Goal: Task Accomplishment & Management: Manage account settings

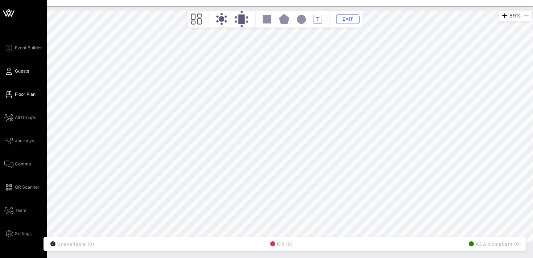
click at [22, 74] on link "Guests" at bounding box center [16, 71] width 25 height 9
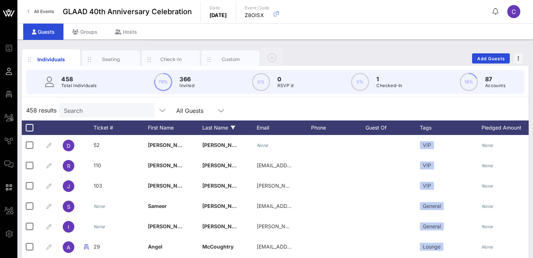
click at [212, 129] on div "Last Name" at bounding box center [229, 127] width 54 height 15
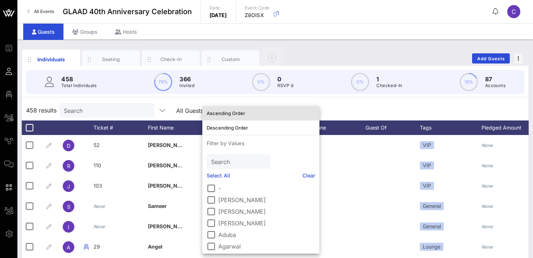
click at [224, 115] on div "Ascending Order" at bounding box center [261, 113] width 108 height 6
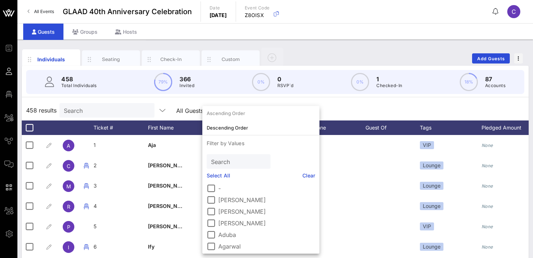
click at [308, 110] on div "458 results Search All Guests" at bounding box center [275, 110] width 507 height 20
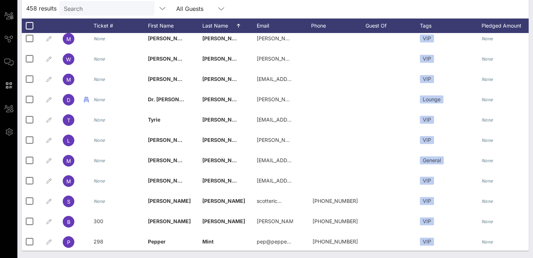
scroll to position [5769, 0]
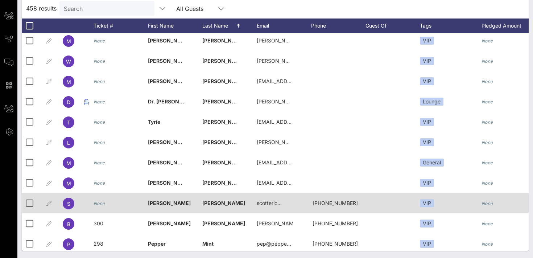
click at [99, 205] on icon "None" at bounding box center [100, 203] width 12 height 5
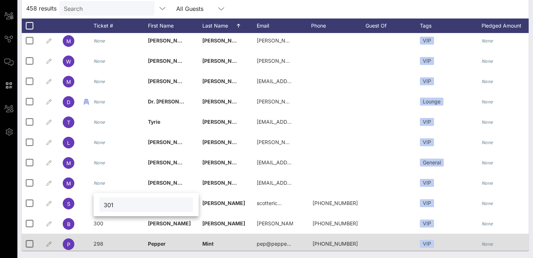
type input "301"
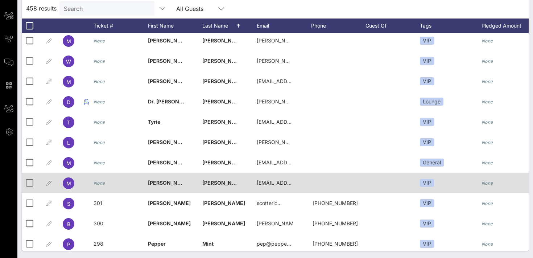
click at [101, 184] on icon "None" at bounding box center [100, 182] width 12 height 5
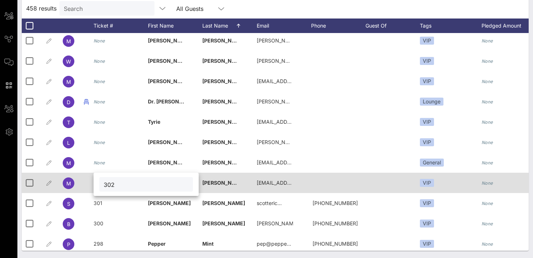
type input "302"
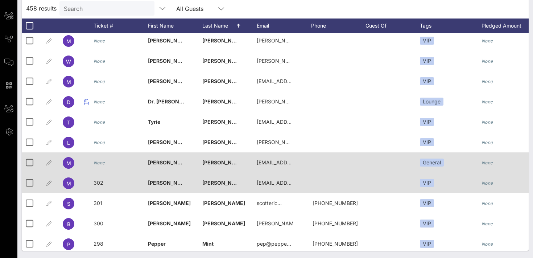
click at [96, 164] on icon "None" at bounding box center [100, 162] width 12 height 5
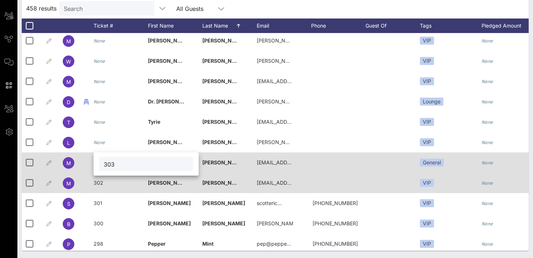
type input "303"
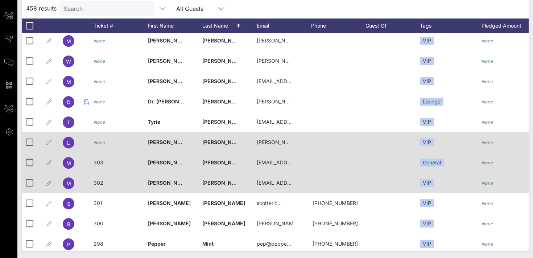
click at [95, 145] on icon "None" at bounding box center [100, 142] width 12 height 5
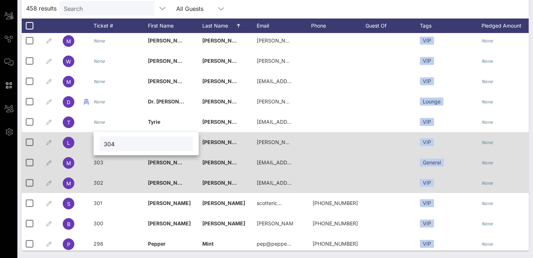
type input "304"
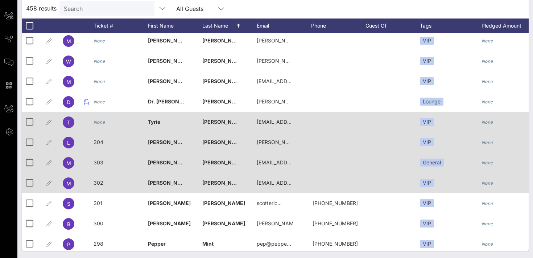
click at [99, 121] on icon "None" at bounding box center [100, 121] width 12 height 5
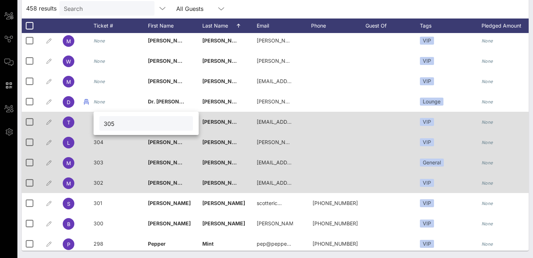
type input "305"
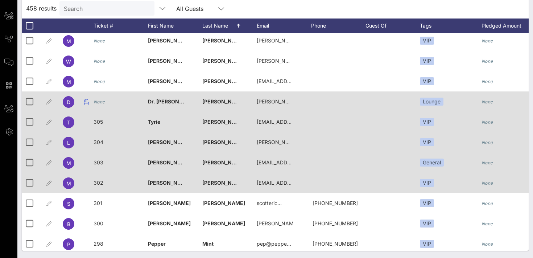
click at [99, 102] on icon "None" at bounding box center [100, 101] width 12 height 5
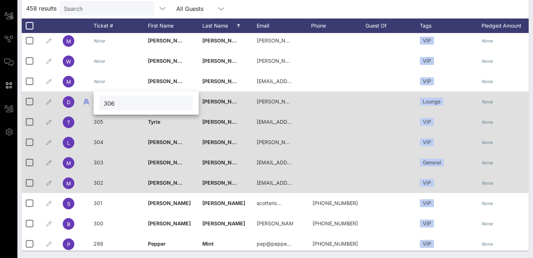
type input "306"
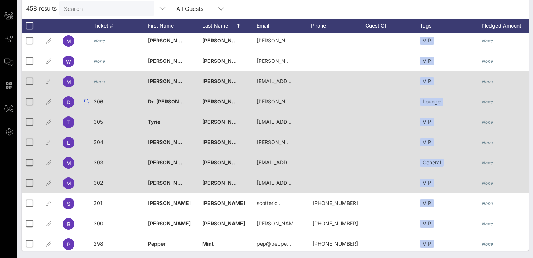
click at [103, 83] on icon "None" at bounding box center [100, 81] width 12 height 5
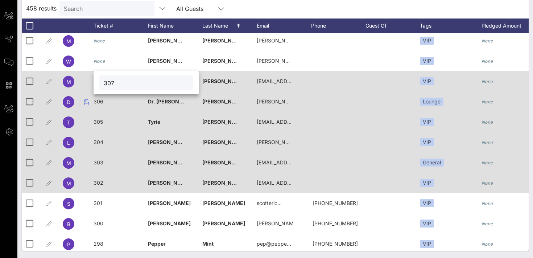
type input "307"
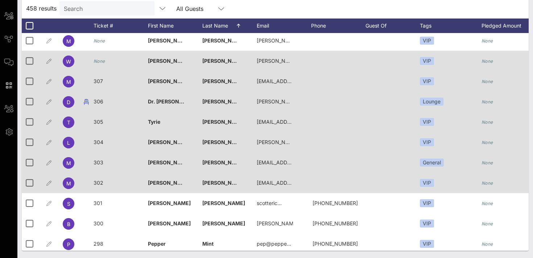
click at [101, 60] on icon "None" at bounding box center [100, 60] width 12 height 5
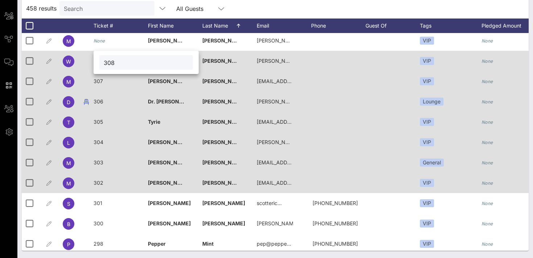
type input "308"
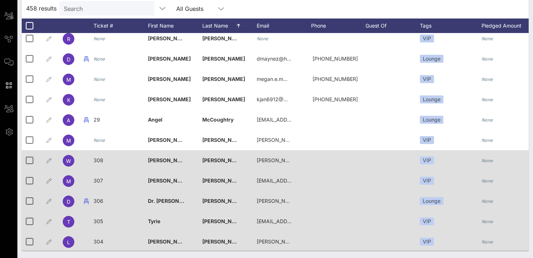
scroll to position [5666, 0]
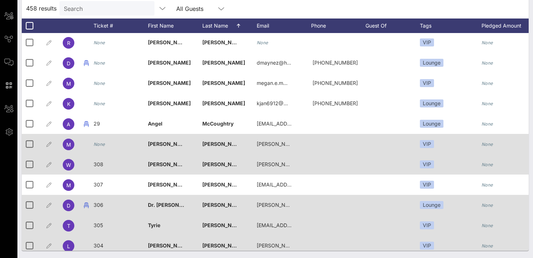
click at [103, 145] on icon "None" at bounding box center [100, 143] width 12 height 5
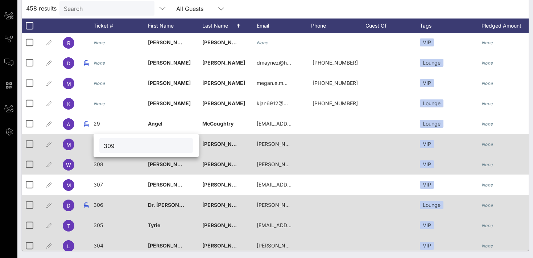
type input "309"
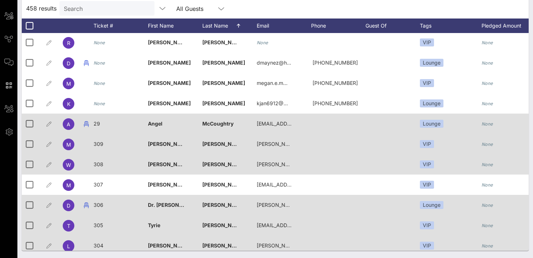
click at [97, 124] on span "29" at bounding box center [97, 123] width 7 height 6
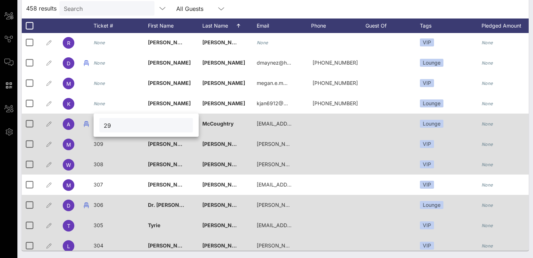
type input "2"
type input "310"
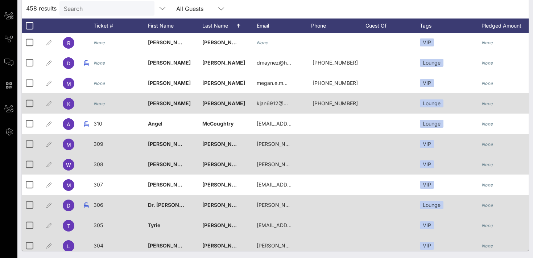
click at [102, 104] on icon "None" at bounding box center [100, 103] width 12 height 5
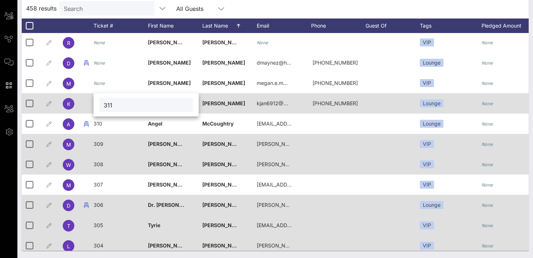
type input "311"
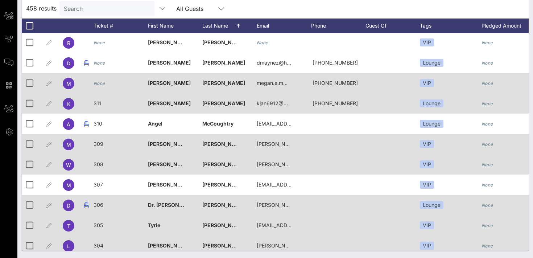
click at [102, 82] on icon "None" at bounding box center [100, 82] width 12 height 5
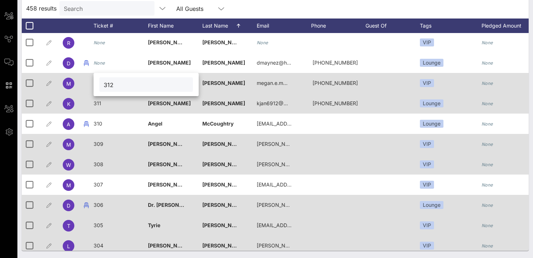
type input "312"
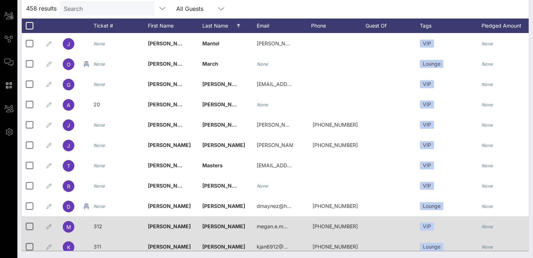
scroll to position [5518, 0]
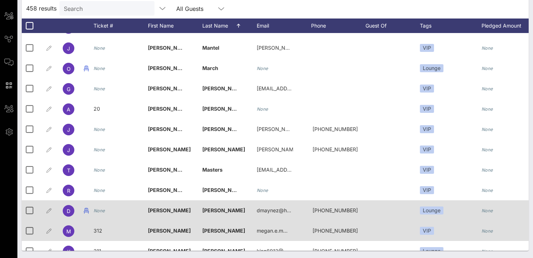
click at [103, 210] on icon "None" at bounding box center [100, 210] width 12 height 5
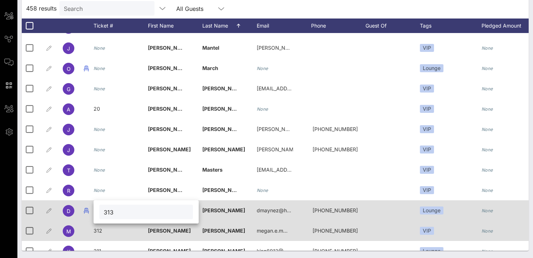
type input "313"
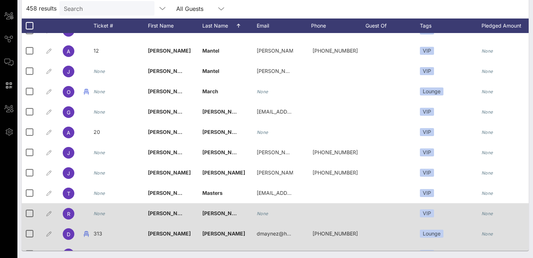
scroll to position [5493, 0]
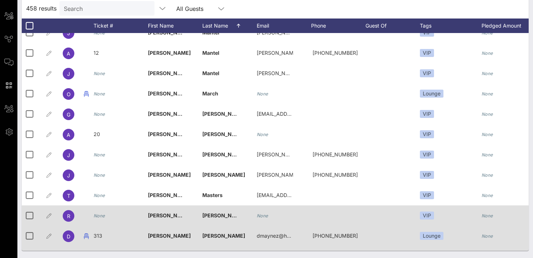
click at [97, 220] on div "None" at bounding box center [100, 215] width 12 height 20
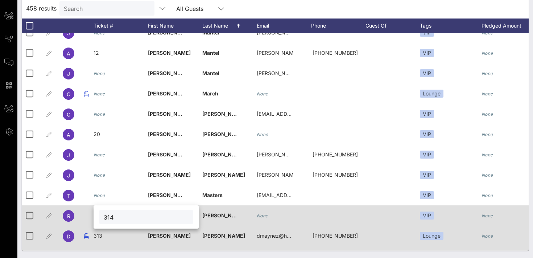
type input "314"
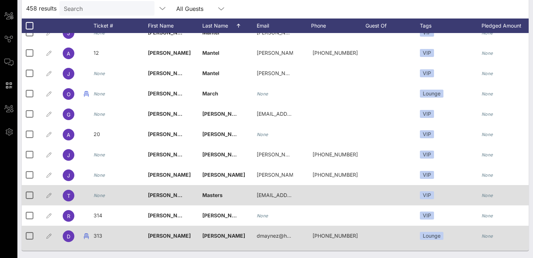
click at [98, 194] on icon "None" at bounding box center [100, 195] width 12 height 5
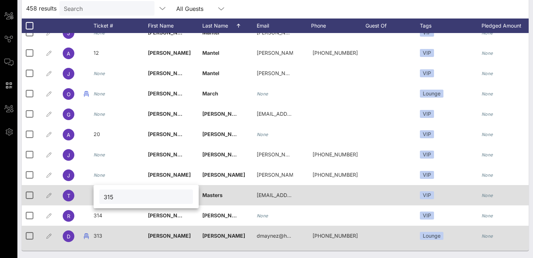
type input "315"
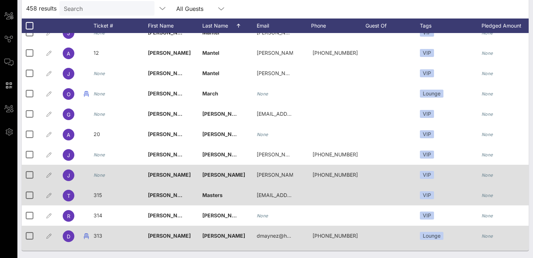
click at [99, 175] on icon "None" at bounding box center [100, 174] width 12 height 5
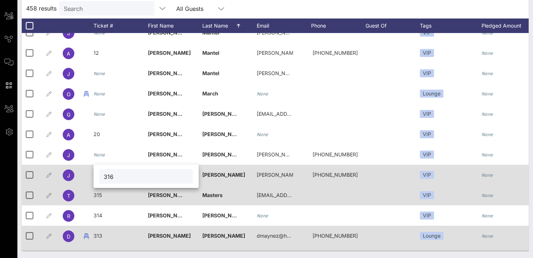
type input "316"
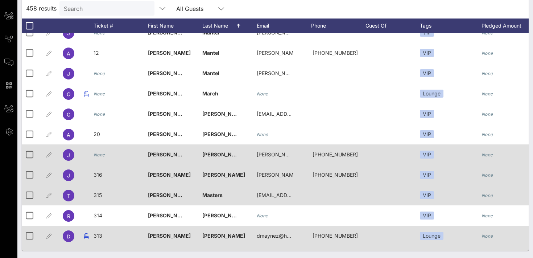
click at [102, 153] on icon "None" at bounding box center [100, 154] width 12 height 5
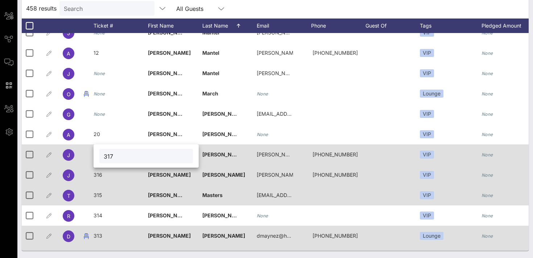
type input "317"
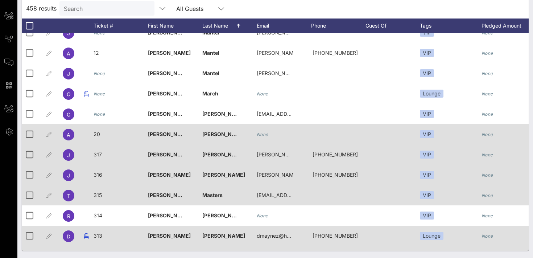
click at [97, 134] on span "20" at bounding box center [97, 134] width 7 height 6
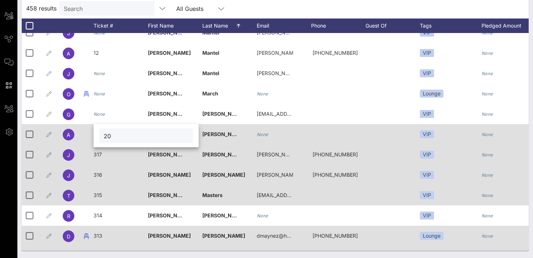
type input "2"
type input "318"
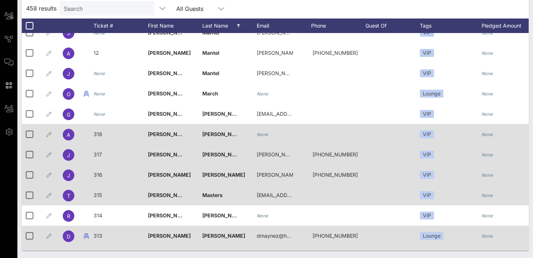
click at [221, 135] on span "[PERSON_NAME]" at bounding box center [223, 134] width 43 height 6
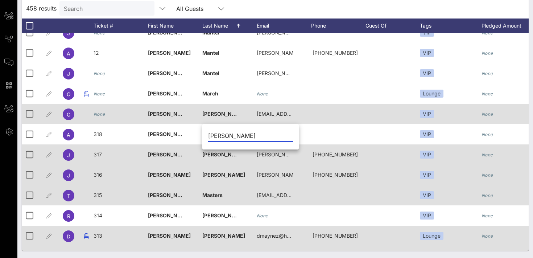
click at [100, 115] on icon "None" at bounding box center [100, 113] width 12 height 5
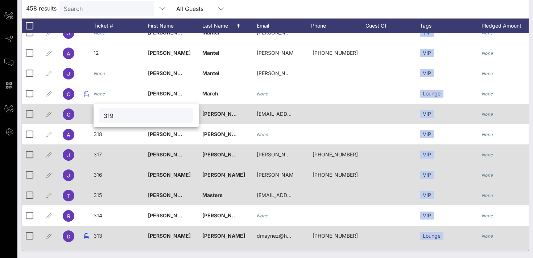
type input "319"
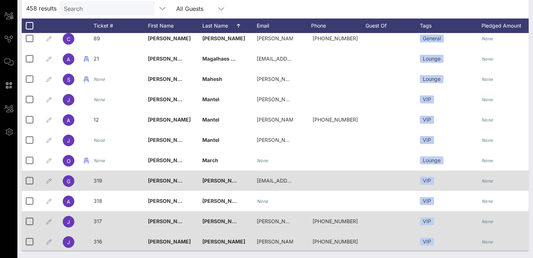
scroll to position [5426, 0]
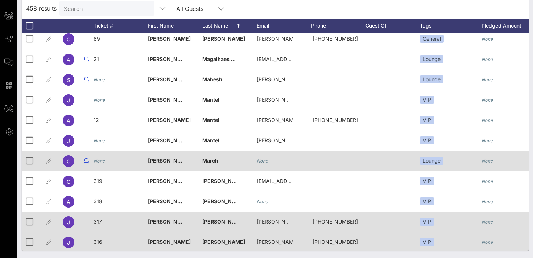
click at [104, 164] on div "None" at bounding box center [100, 160] width 12 height 20
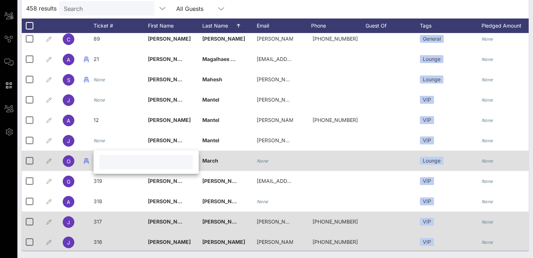
type input "2"
type input "320"
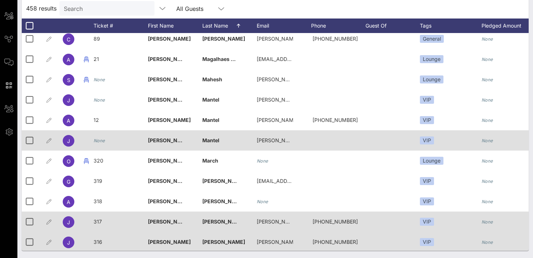
click at [100, 142] on icon "None" at bounding box center [100, 140] width 12 height 5
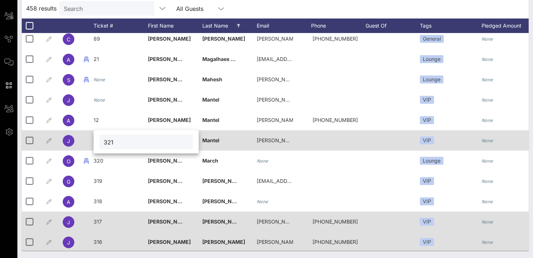
type input "321"
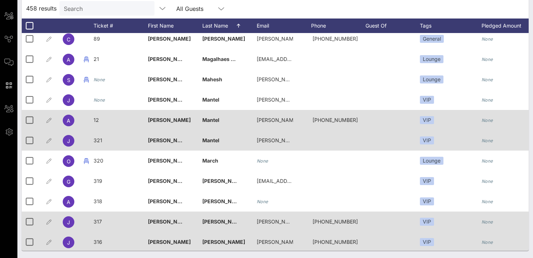
click at [99, 122] on div "12" at bounding box center [121, 124] width 54 height 29
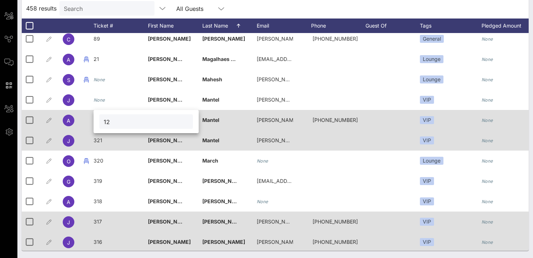
type input "1"
type input "322"
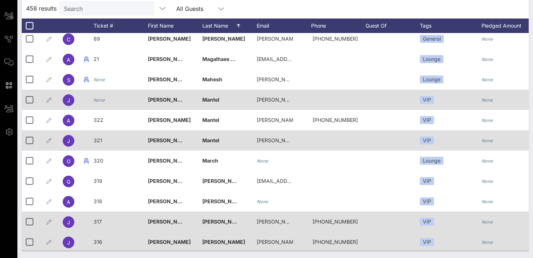
click at [101, 103] on div "None" at bounding box center [100, 100] width 12 height 20
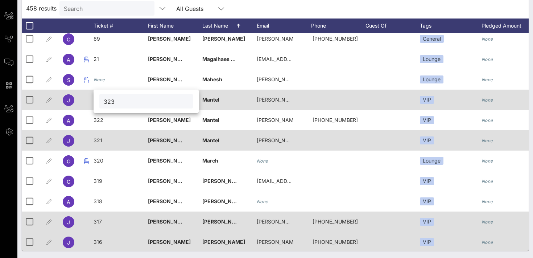
type input "323"
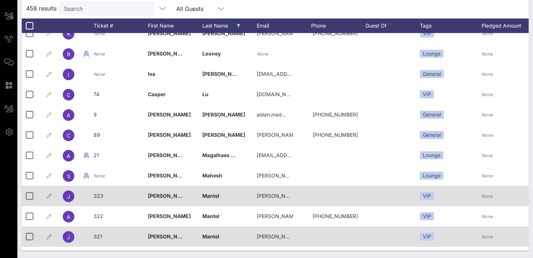
scroll to position [5323, 0]
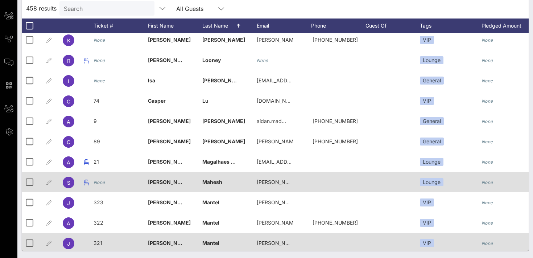
click at [103, 185] on div "None" at bounding box center [100, 182] width 12 height 20
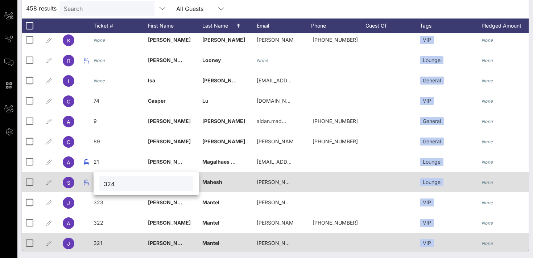
type input "324"
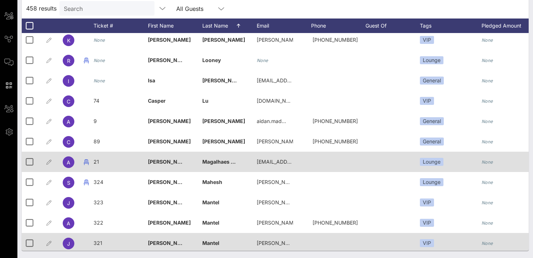
click at [97, 163] on span "21" at bounding box center [96, 161] width 5 height 6
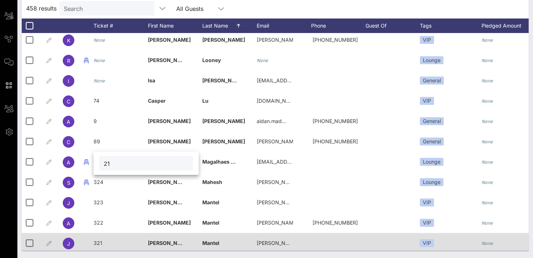
type input "2"
type input "325"
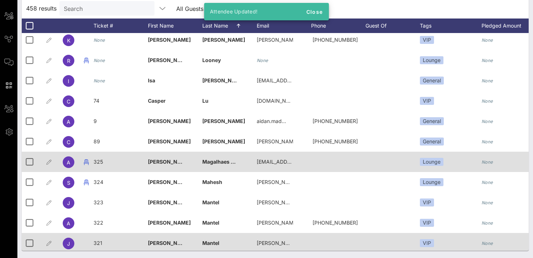
click at [156, 164] on span "[PERSON_NAME]" at bounding box center [169, 161] width 43 height 6
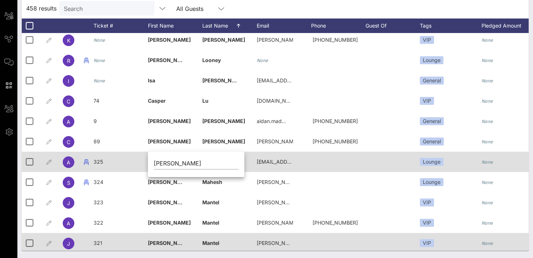
click at [235, 163] on span "Magalhaes Service" at bounding box center [225, 161] width 47 height 6
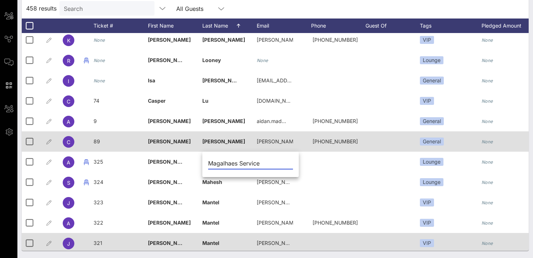
click at [99, 143] on span "89" at bounding box center [97, 141] width 7 height 6
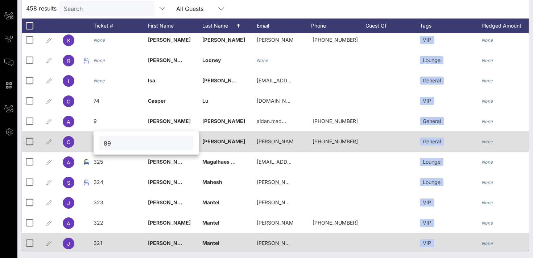
type input "8"
type input "326"
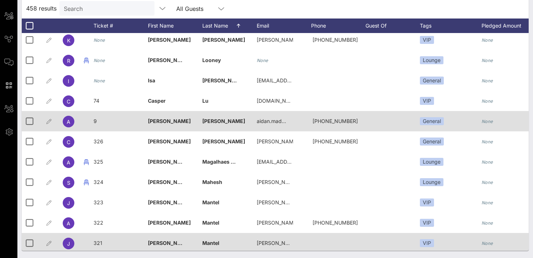
click at [95, 124] on span "9" at bounding box center [95, 121] width 3 height 6
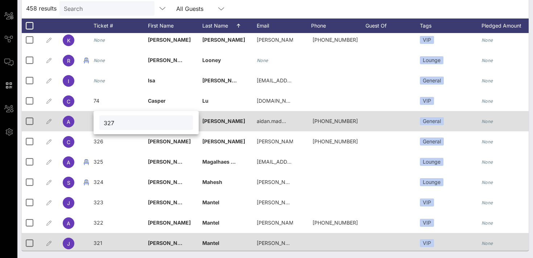
type input "327"
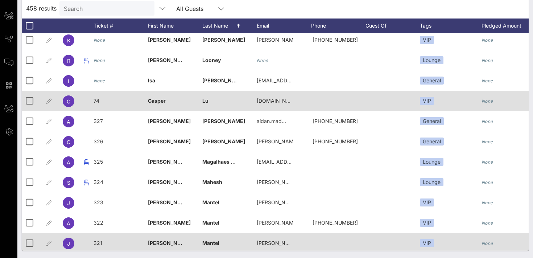
click at [96, 101] on span "74" at bounding box center [97, 101] width 6 height 6
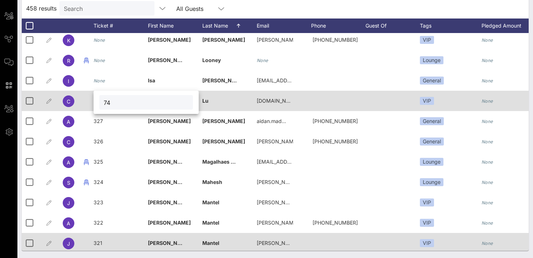
type input "7"
type input "328"
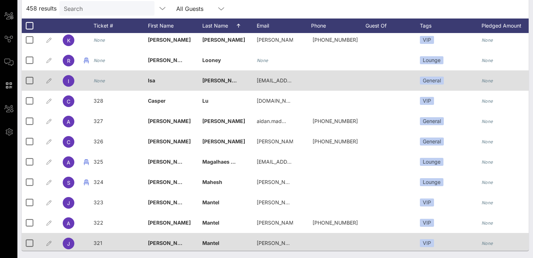
click at [104, 81] on icon "None" at bounding box center [100, 80] width 12 height 5
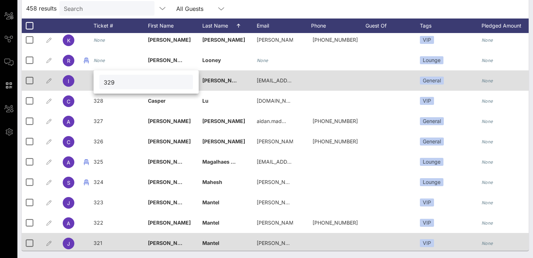
type input "329"
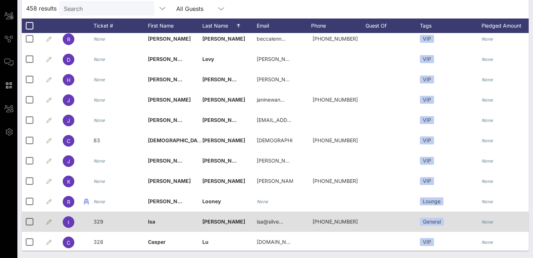
scroll to position [5173, 0]
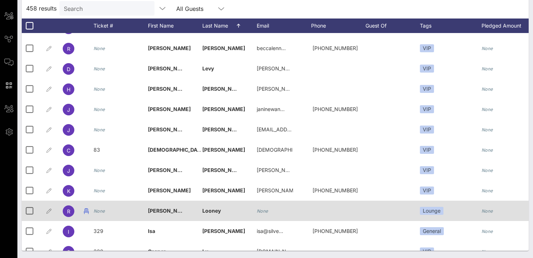
click at [103, 212] on icon "None" at bounding box center [100, 210] width 12 height 5
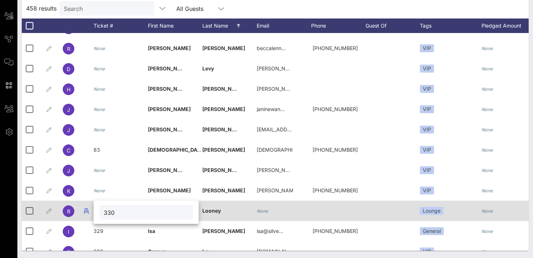
type input "330"
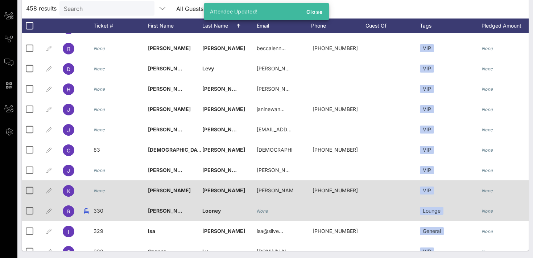
click at [99, 191] on icon "None" at bounding box center [100, 190] width 12 height 5
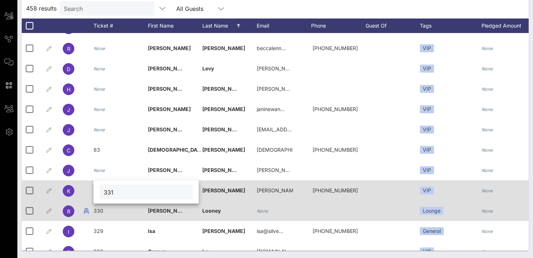
type input "331"
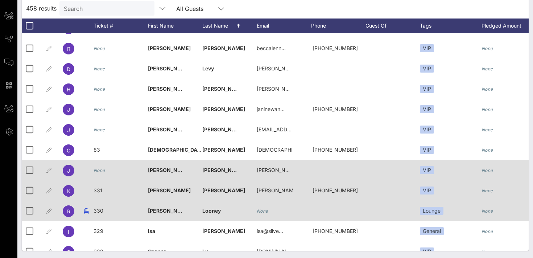
click at [102, 170] on icon "None" at bounding box center [100, 170] width 12 height 5
click at [104, 168] on div "332" at bounding box center [121, 174] width 54 height 29
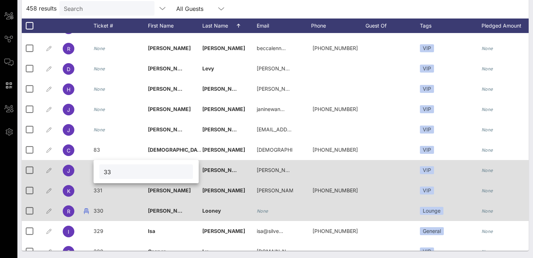
type input "3"
type input "332"
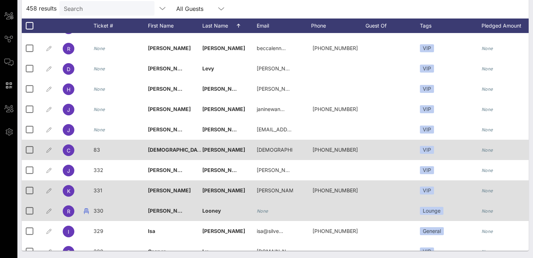
click at [97, 149] on span "83" at bounding box center [97, 149] width 7 height 6
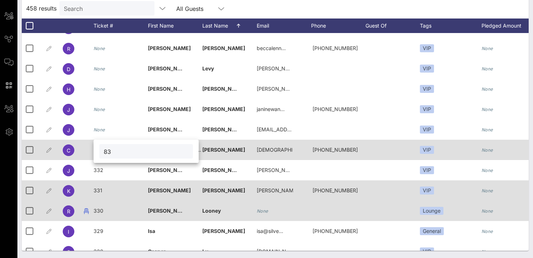
type input "8"
type input "333"
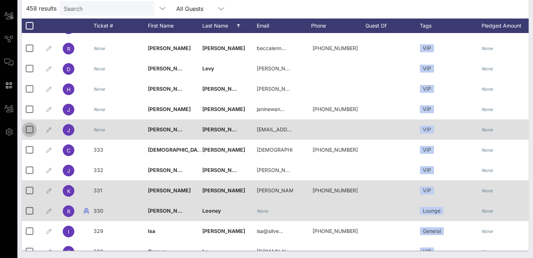
click at [30, 129] on div at bounding box center [29, 129] width 12 height 12
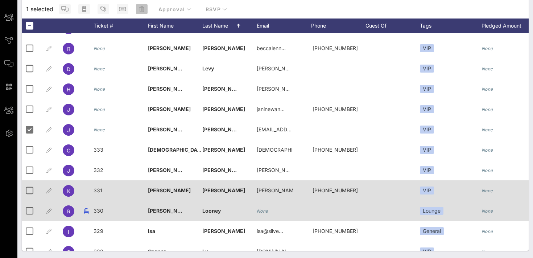
click at [140, 8] on icon "button" at bounding box center [141, 9] width 5 height 6
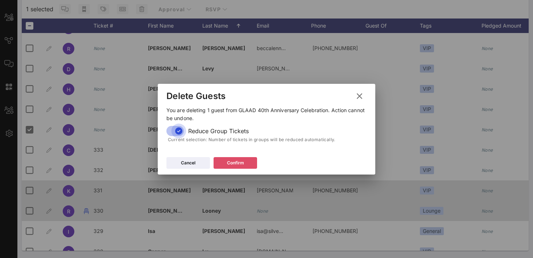
click at [230, 165] on div "Confirm" at bounding box center [235, 162] width 17 height 7
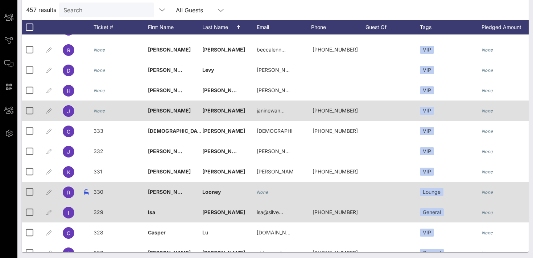
click at [99, 115] on div "None" at bounding box center [100, 110] width 12 height 20
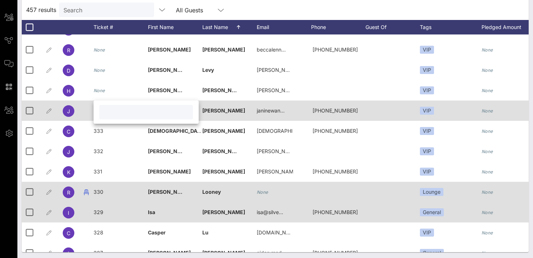
type input "4"
type input "334"
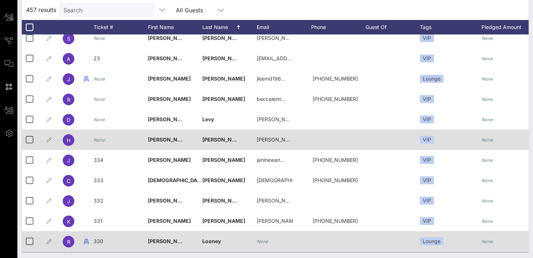
scroll to position [5120, 0]
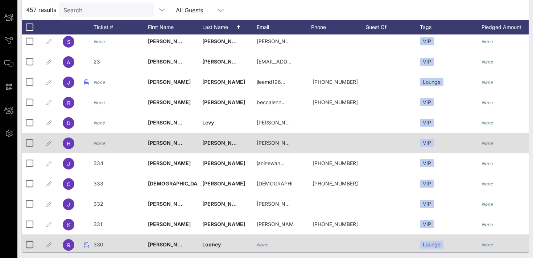
click at [102, 145] on icon "None" at bounding box center [100, 142] width 12 height 5
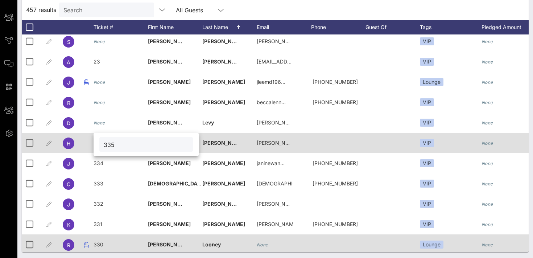
type input "335"
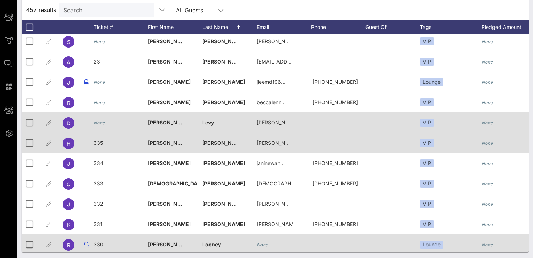
click at [103, 125] on icon "None" at bounding box center [100, 122] width 12 height 5
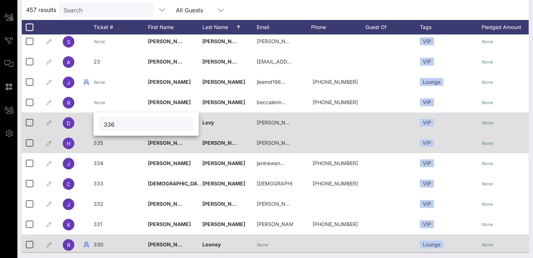
type input "336"
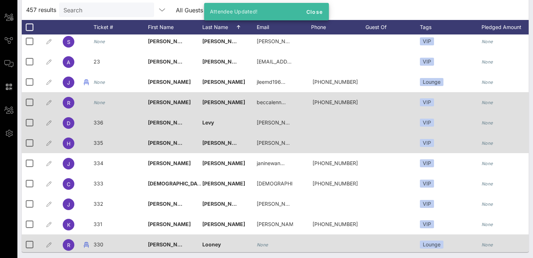
click at [97, 101] on icon "None" at bounding box center [100, 102] width 12 height 5
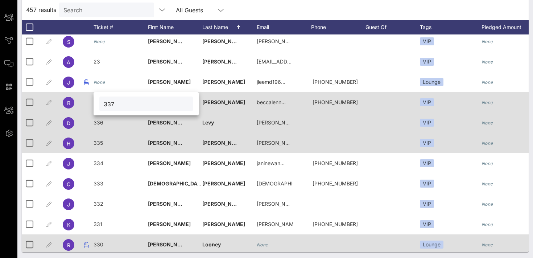
type input "337"
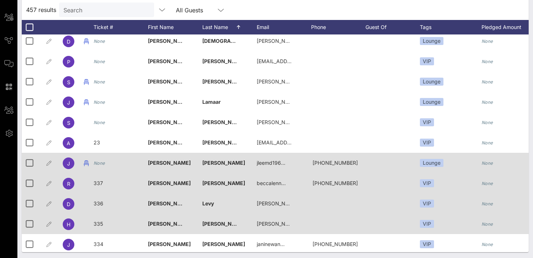
scroll to position [5032, 0]
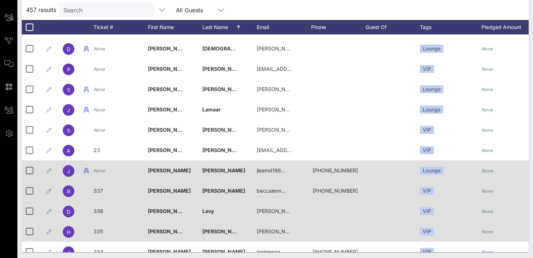
click at [103, 172] on icon "None" at bounding box center [100, 170] width 12 height 5
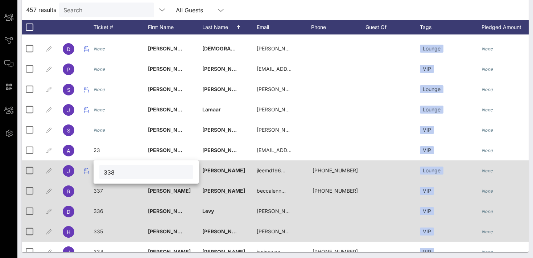
type input "338"
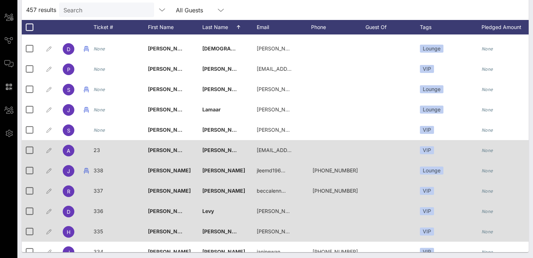
click at [99, 149] on span "23" at bounding box center [97, 150] width 7 height 6
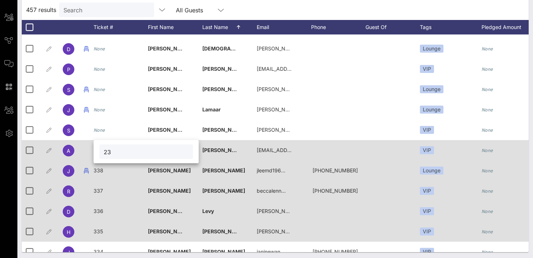
type input "2"
type input "339"
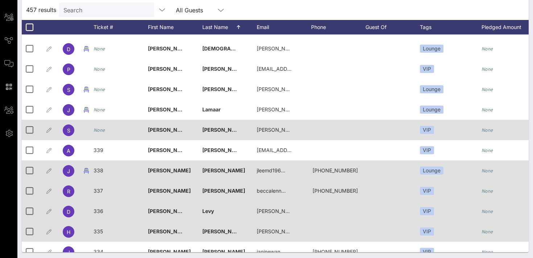
click at [103, 128] on icon "None" at bounding box center [100, 129] width 12 height 5
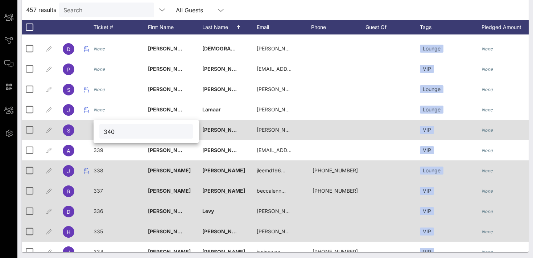
type input "340"
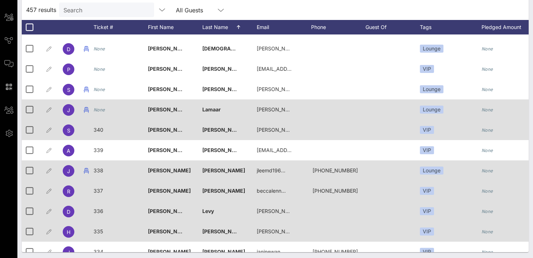
click at [102, 111] on icon "None" at bounding box center [100, 109] width 12 height 5
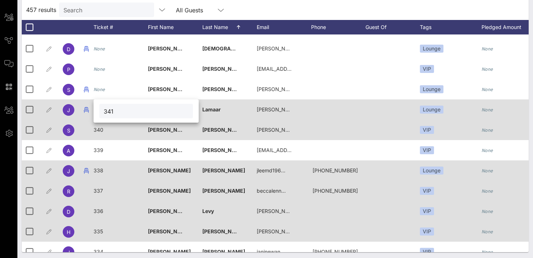
type input "341"
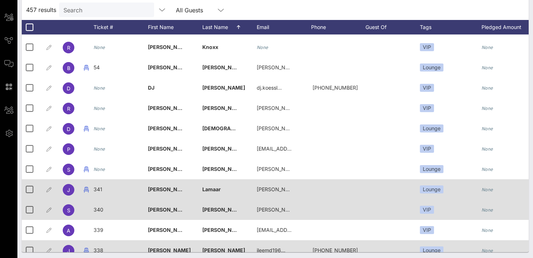
scroll to position [4945, 0]
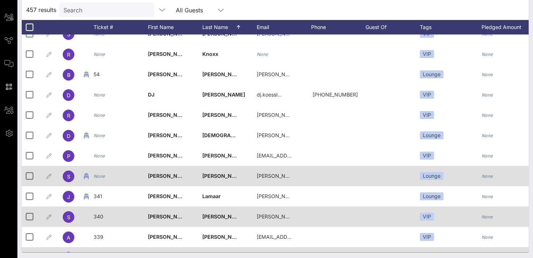
click at [102, 175] on icon "None" at bounding box center [100, 175] width 12 height 5
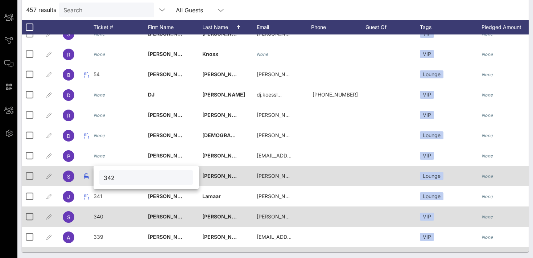
type input "342"
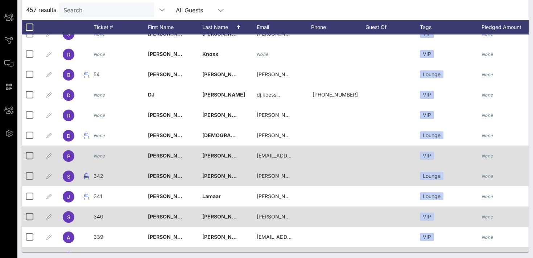
click at [98, 158] on icon "None" at bounding box center [100, 155] width 12 height 5
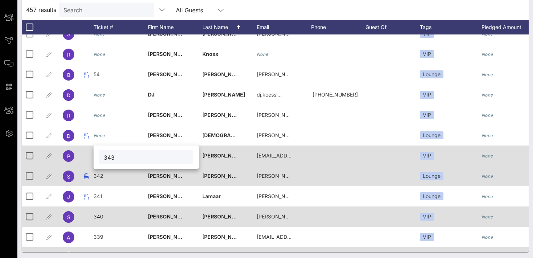
type input "343"
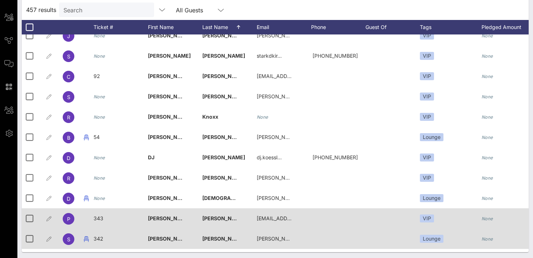
scroll to position [4880, 0]
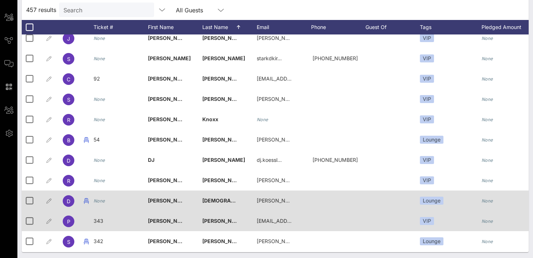
click at [104, 202] on icon "None" at bounding box center [100, 200] width 12 height 5
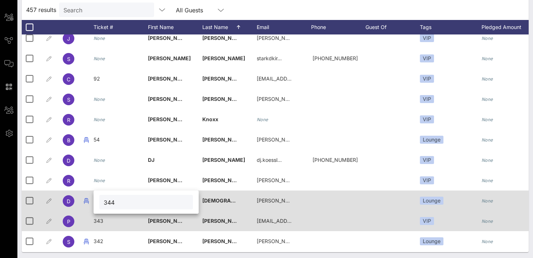
type input "344"
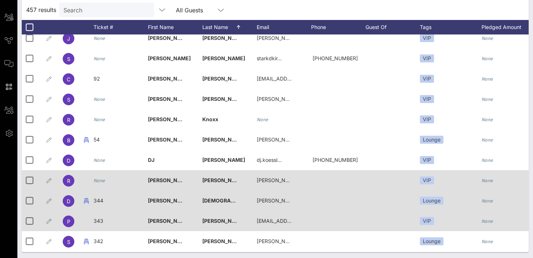
click at [99, 183] on div "None" at bounding box center [100, 180] width 12 height 20
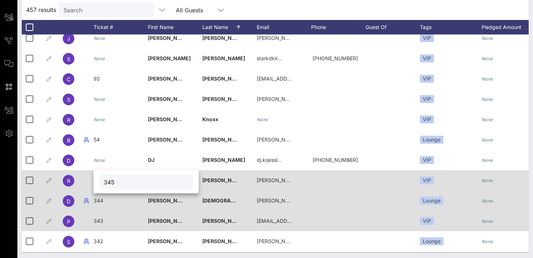
type input "345"
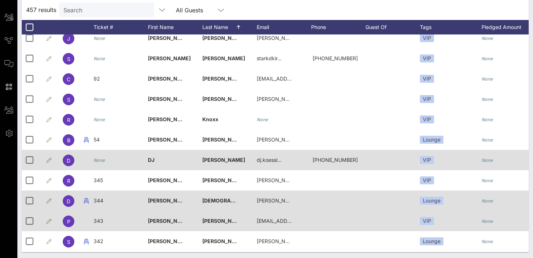
click at [102, 162] on icon "None" at bounding box center [100, 159] width 12 height 5
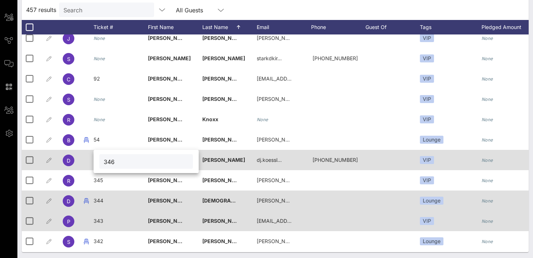
type input "346"
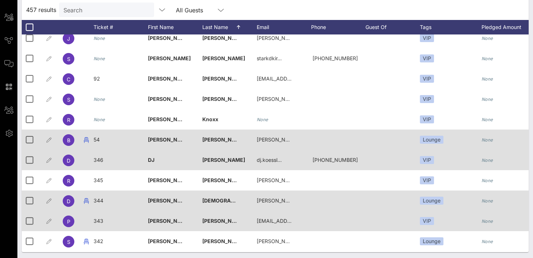
click at [102, 139] on div "54" at bounding box center [121, 143] width 54 height 29
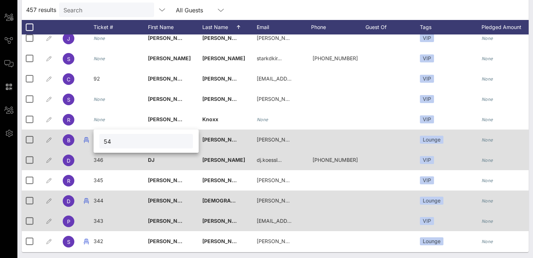
type input "5"
type input "347"
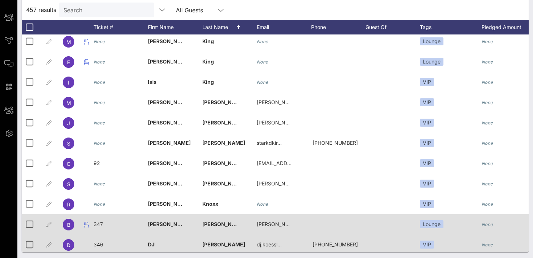
scroll to position [4795, 0]
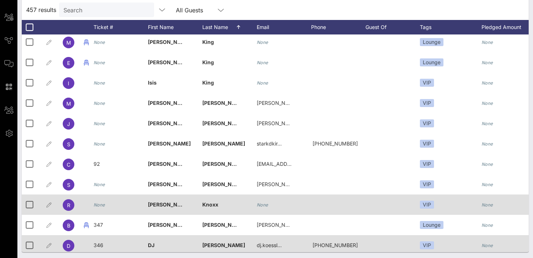
click at [105, 203] on div "None" at bounding box center [121, 208] width 54 height 29
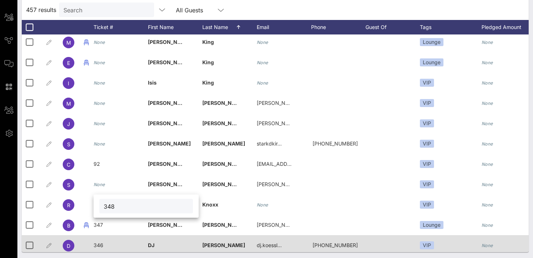
type input "348"
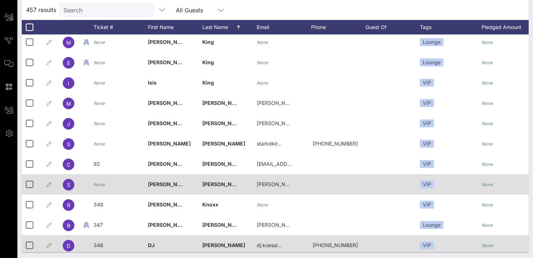
click at [102, 185] on icon "None" at bounding box center [100, 184] width 12 height 5
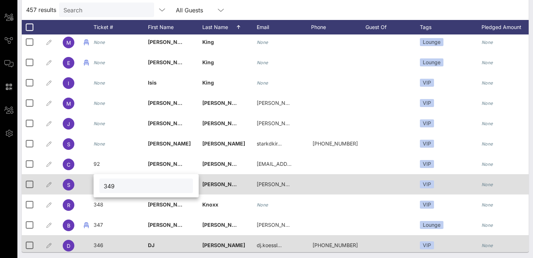
type input "349"
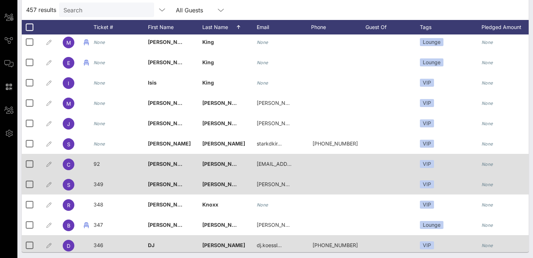
click at [97, 164] on span "92" at bounding box center [97, 164] width 7 height 6
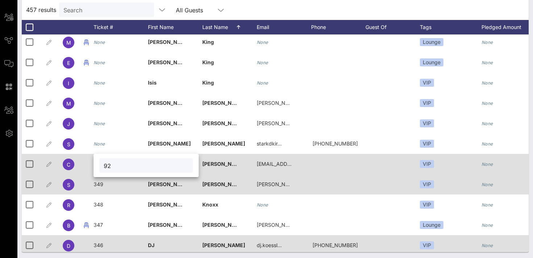
type input "9"
type input "350"
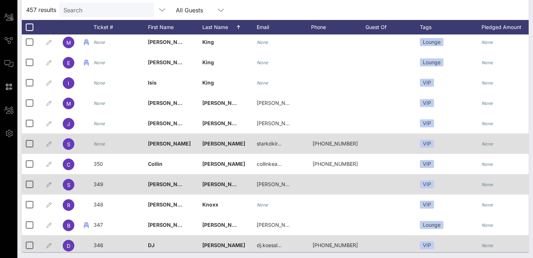
click at [99, 144] on icon "None" at bounding box center [100, 143] width 12 height 5
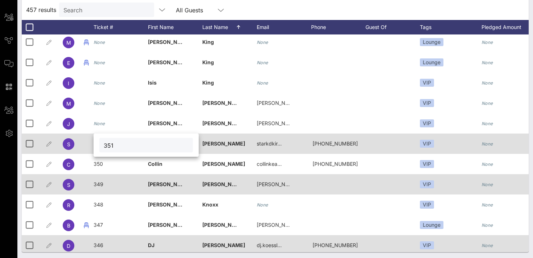
type input "351"
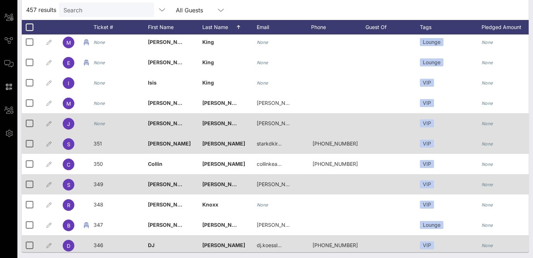
click at [100, 127] on div "None" at bounding box center [100, 123] width 12 height 20
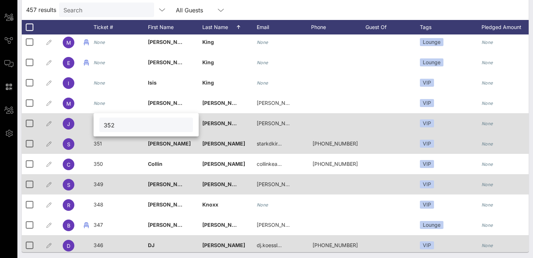
type input "352"
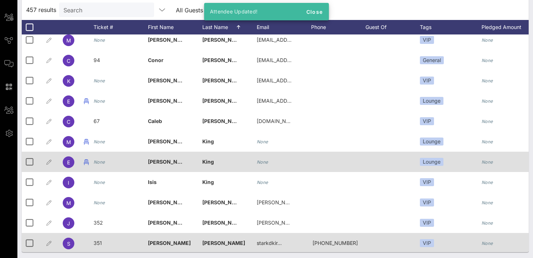
scroll to position [4695, 0]
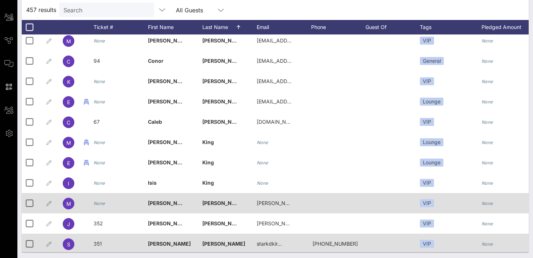
click at [104, 204] on icon "None" at bounding box center [100, 203] width 12 height 5
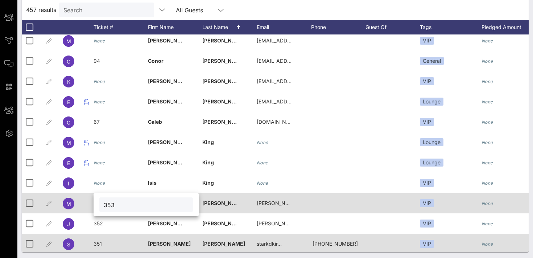
type input "353"
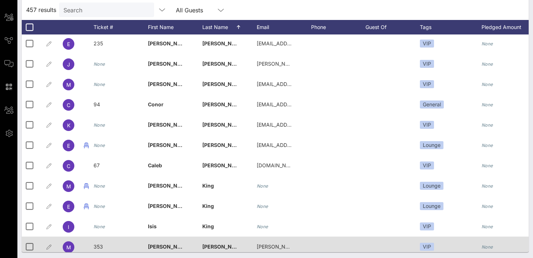
scroll to position [4648, 0]
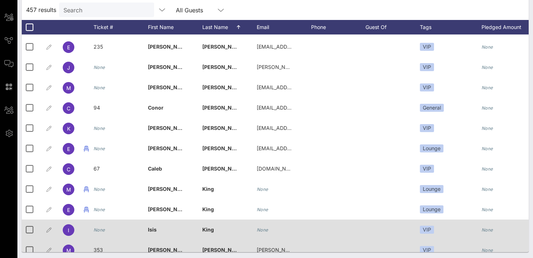
click at [104, 230] on icon "None" at bounding box center [100, 229] width 12 height 5
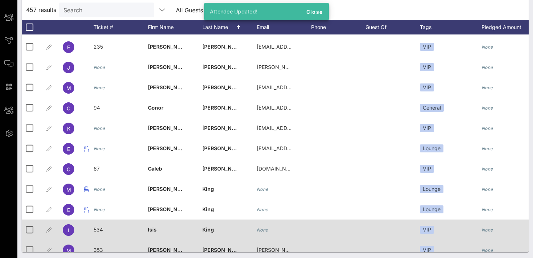
click at [98, 231] on span "534" at bounding box center [98, 229] width 9 height 6
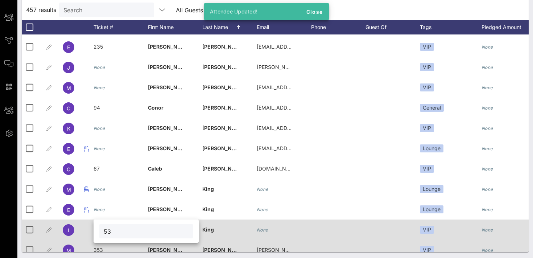
type input "5"
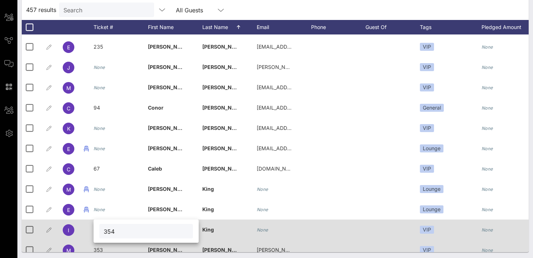
type input "354"
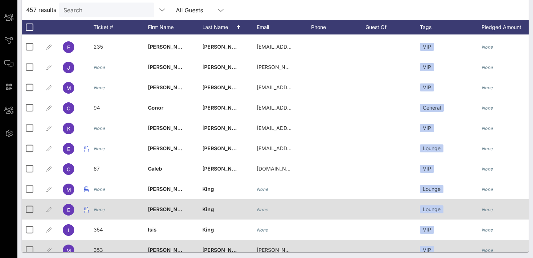
click at [100, 211] on icon "None" at bounding box center [100, 209] width 12 height 5
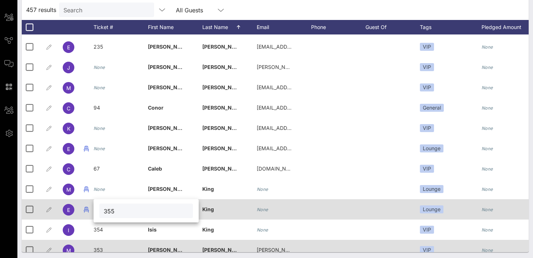
type input "355"
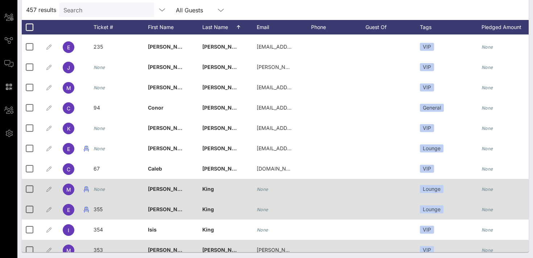
click at [96, 192] on div "None" at bounding box center [100, 189] width 12 height 20
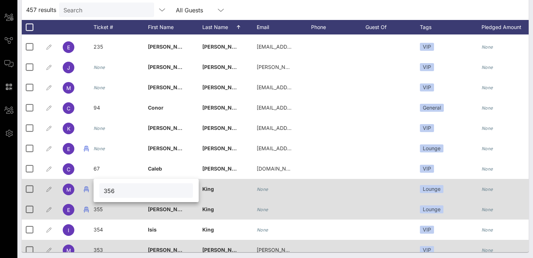
type input "356"
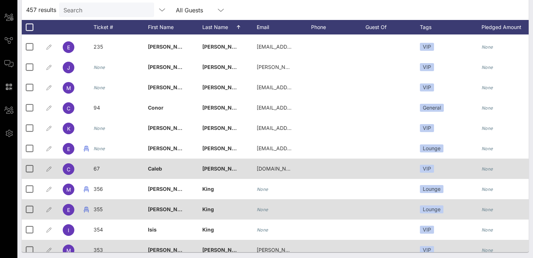
click at [97, 169] on span "67" at bounding box center [97, 168] width 6 height 6
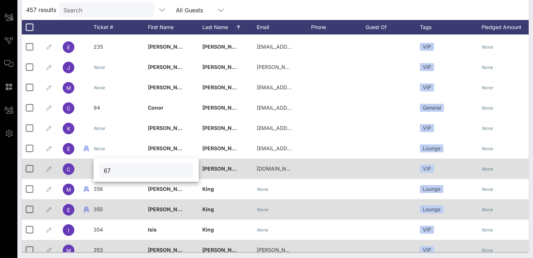
type input "6"
type input "357"
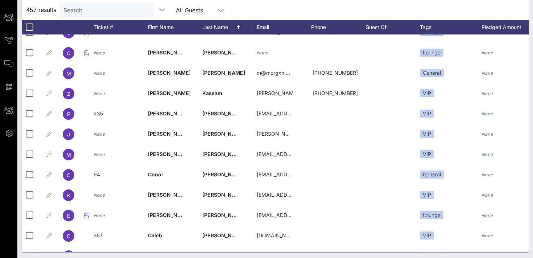
scroll to position [4575, 0]
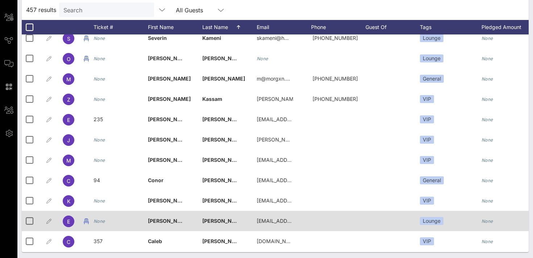
click at [102, 223] on icon "None" at bounding box center [100, 220] width 12 height 5
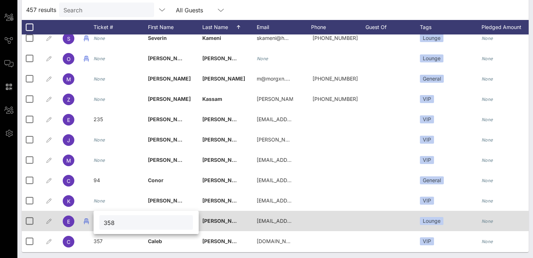
type input "358"
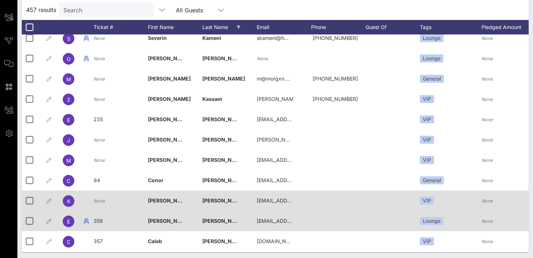
click at [103, 202] on icon "None" at bounding box center [100, 200] width 12 height 5
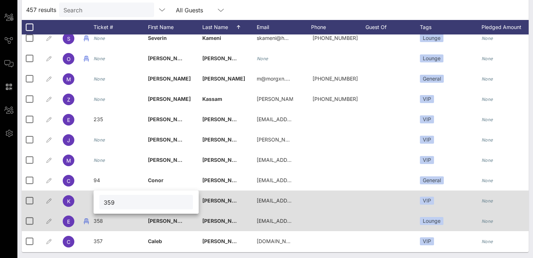
type input "359"
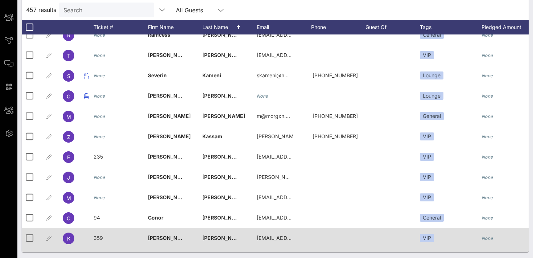
scroll to position [4531, 0]
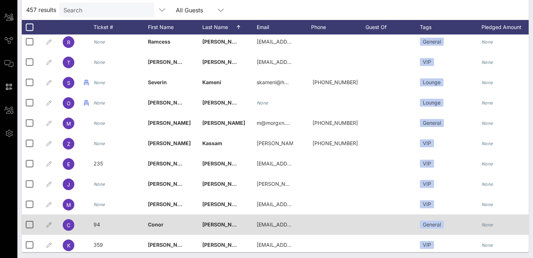
click at [99, 223] on span "94" at bounding box center [97, 224] width 7 height 6
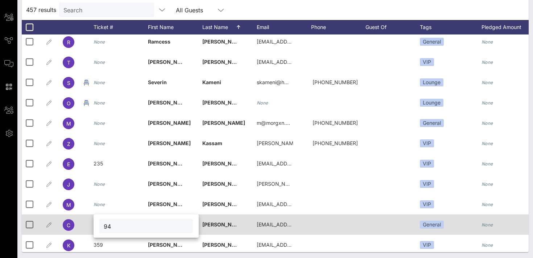
type input "9"
type input "360"
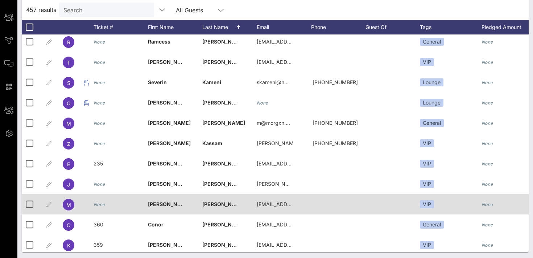
click at [100, 207] on div "None" at bounding box center [100, 204] width 12 height 20
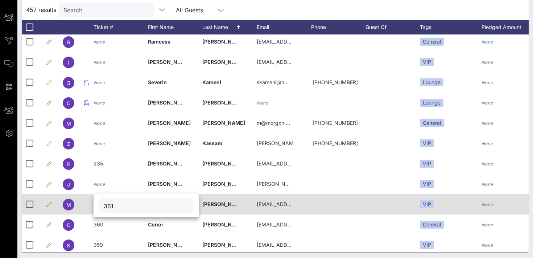
type input "361"
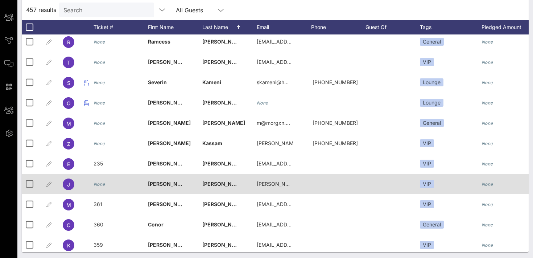
click at [96, 184] on icon "None" at bounding box center [100, 183] width 12 height 5
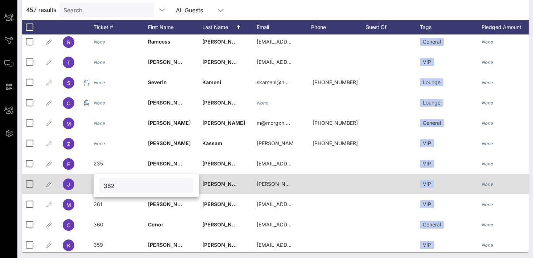
type input "362"
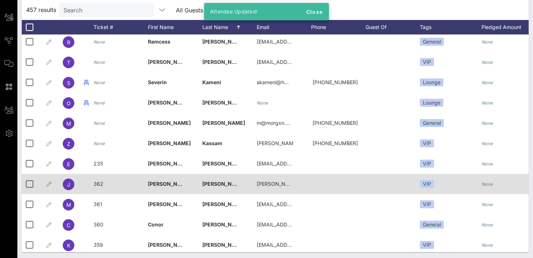
click at [219, 184] on span "[PERSON_NAME]" at bounding box center [223, 184] width 43 height 6
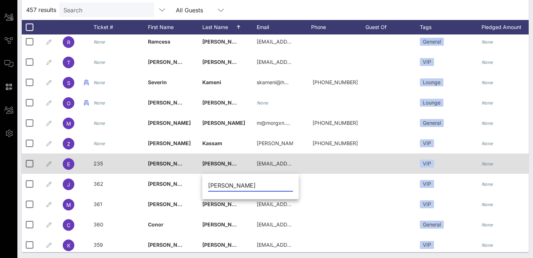
click at [101, 164] on span "235" at bounding box center [98, 163] width 9 height 6
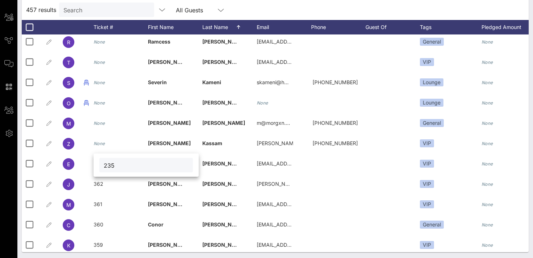
click at [233, 9] on div "457 results Search All Guests" at bounding box center [275, 10] width 507 height 20
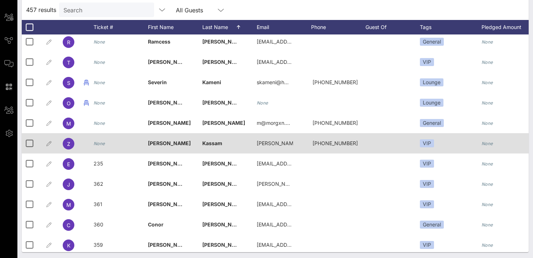
click at [103, 143] on icon "None" at bounding box center [100, 143] width 12 height 5
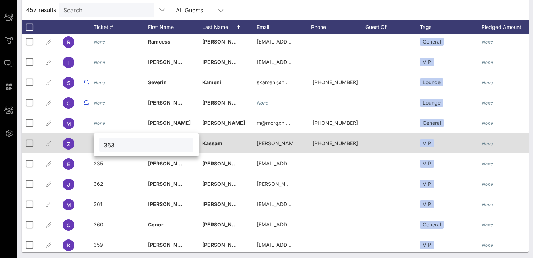
type input "363"
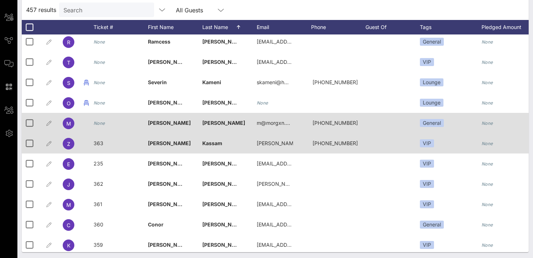
click at [99, 125] on icon "None" at bounding box center [100, 122] width 12 height 5
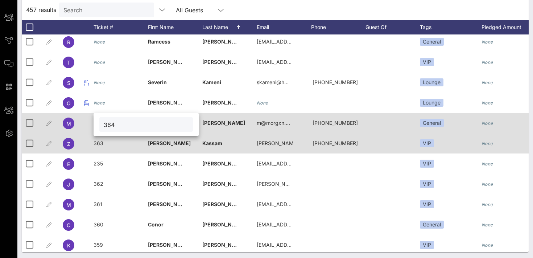
type input "364"
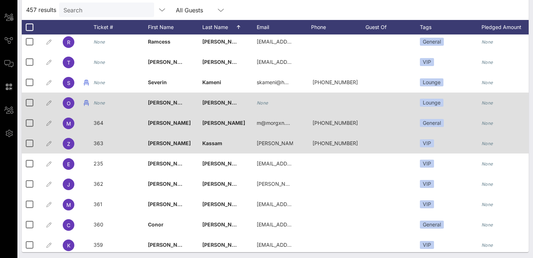
click at [100, 105] on icon "None" at bounding box center [100, 102] width 12 height 5
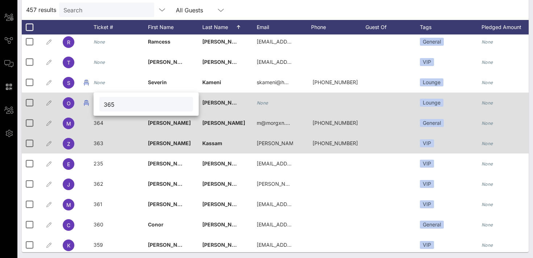
type input "365"
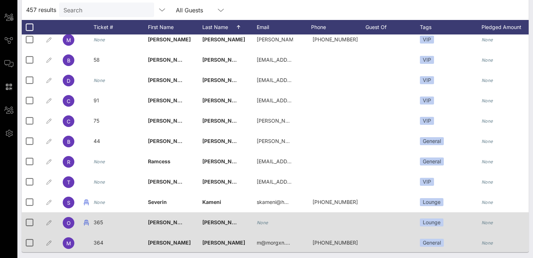
scroll to position [4410, 0]
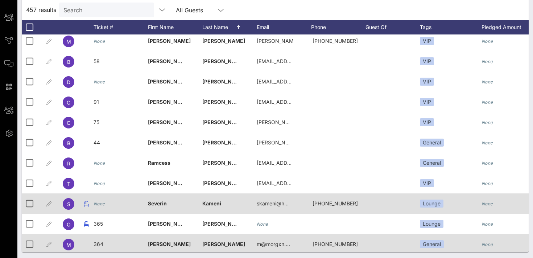
click at [102, 206] on icon "None" at bounding box center [100, 203] width 12 height 5
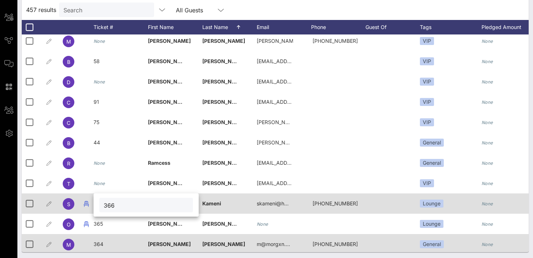
type input "366"
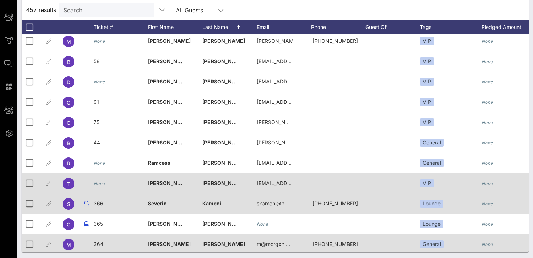
click at [99, 188] on div "None" at bounding box center [100, 183] width 12 height 20
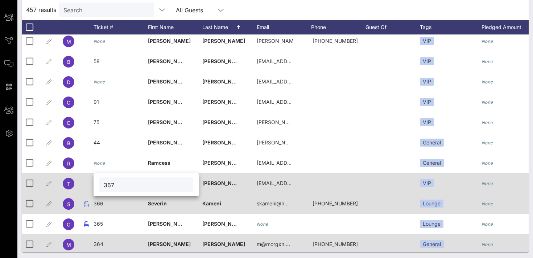
type input "367"
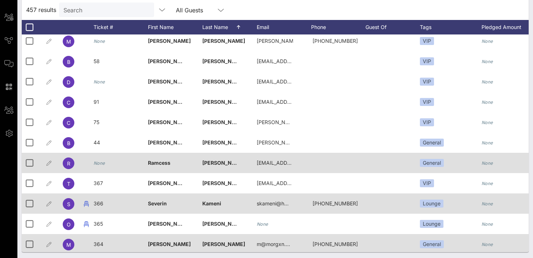
click at [102, 165] on icon "None" at bounding box center [100, 162] width 12 height 5
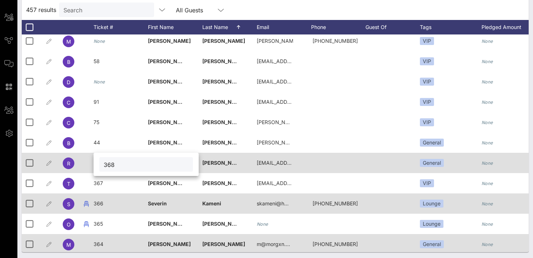
type input "368"
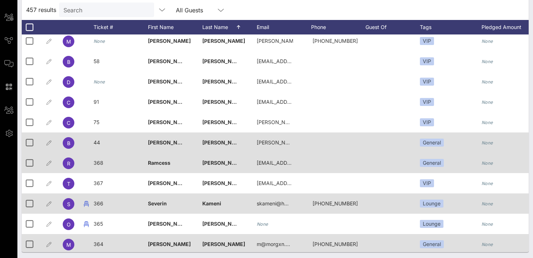
click at [99, 143] on span "44" at bounding box center [97, 142] width 7 height 6
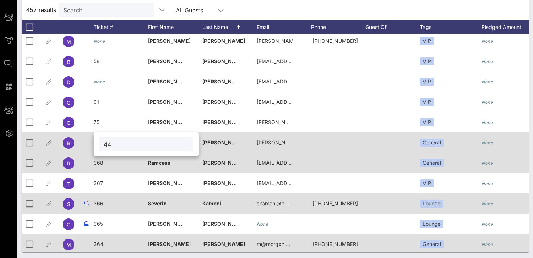
type input "4"
type input "369"
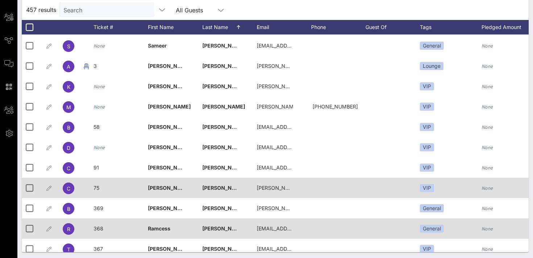
scroll to position [4343, 0]
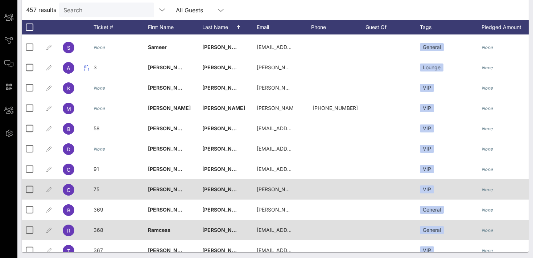
click at [104, 189] on div "75" at bounding box center [121, 193] width 54 height 29
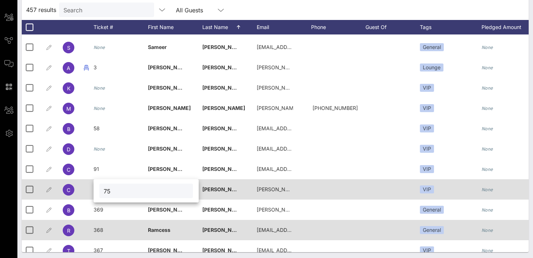
type input "7"
type input "370"
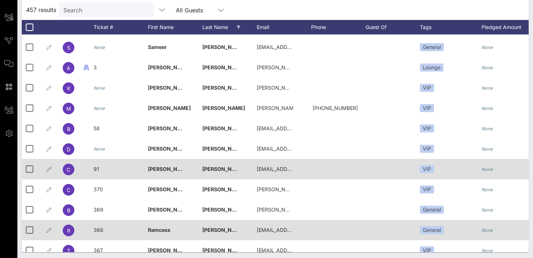
click at [102, 173] on div "91" at bounding box center [121, 173] width 54 height 29
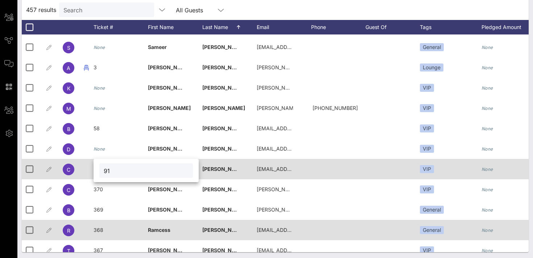
type input "9"
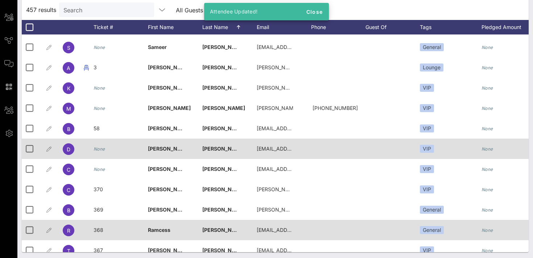
click at [100, 153] on div "None" at bounding box center [100, 149] width 12 height 20
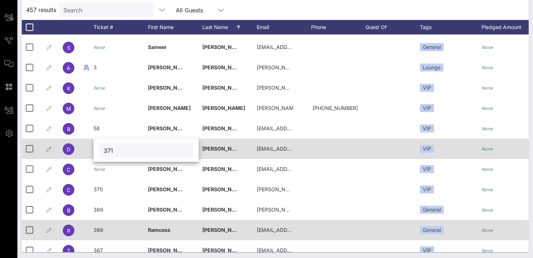
type input "371"
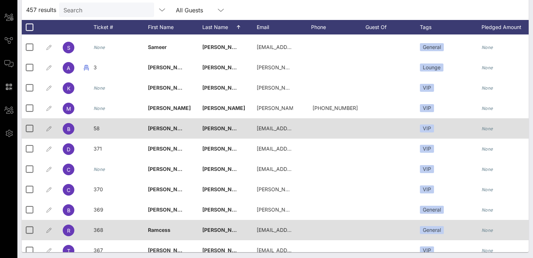
click at [97, 129] on span "58" at bounding box center [97, 128] width 6 height 6
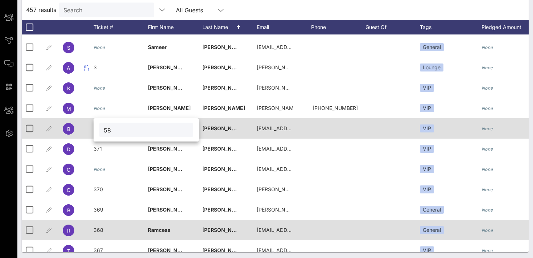
type input "5"
type input "372"
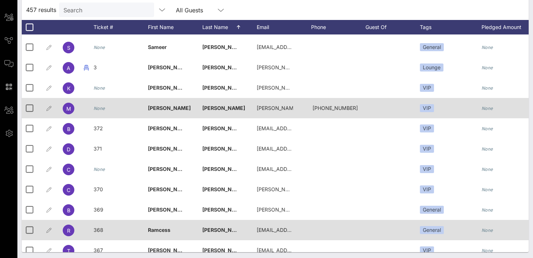
click at [105, 109] on icon "None" at bounding box center [100, 108] width 12 height 5
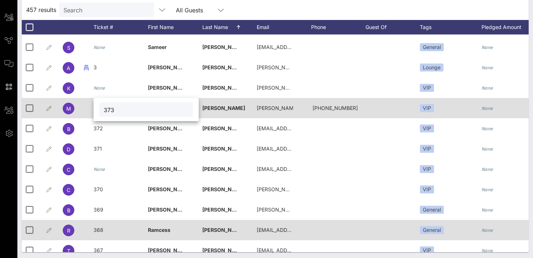
type input "373"
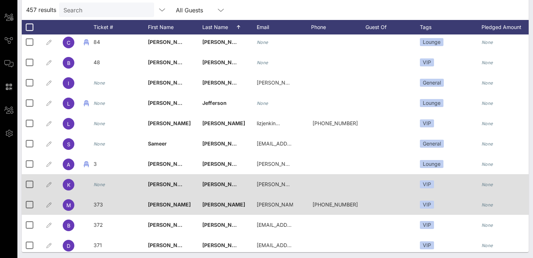
scroll to position [4245, 0]
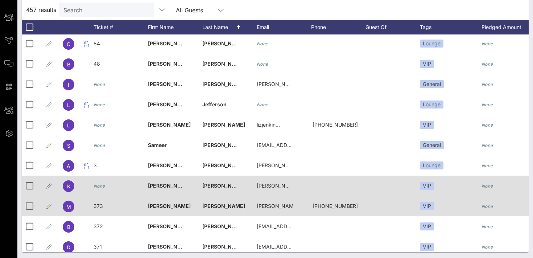
click at [103, 186] on icon "None" at bounding box center [100, 185] width 12 height 5
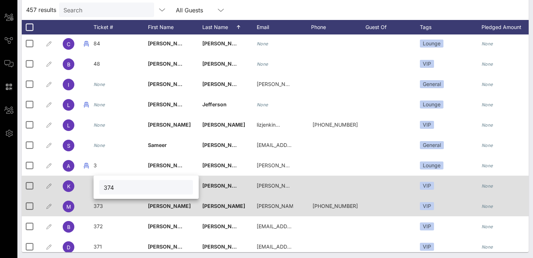
type input "374"
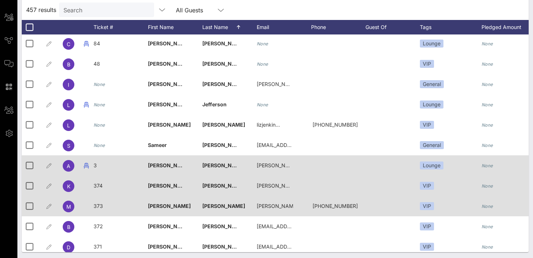
click at [98, 168] on div "3" at bounding box center [121, 169] width 54 height 29
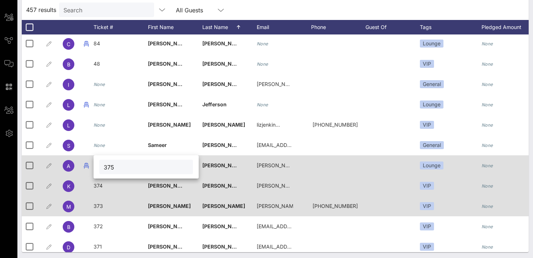
type input "375"
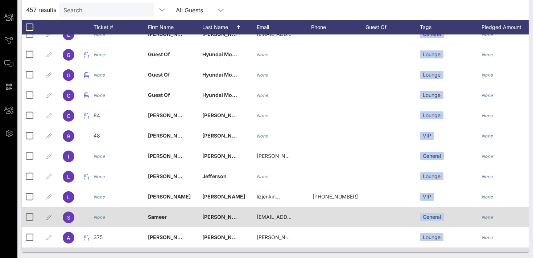
scroll to position [4172, 0]
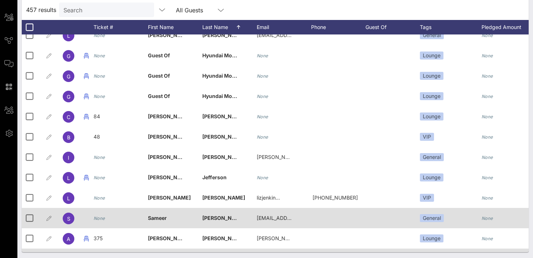
click at [102, 221] on div "None" at bounding box center [100, 218] width 12 height 20
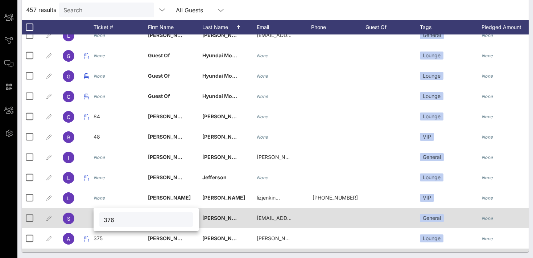
type input "376"
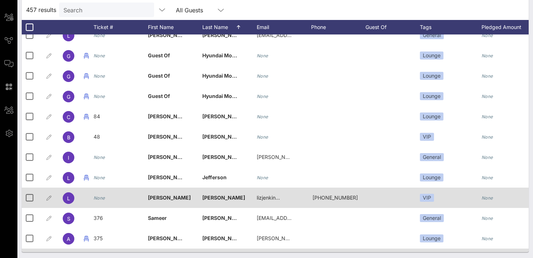
click at [99, 199] on icon "None" at bounding box center [100, 197] width 12 height 5
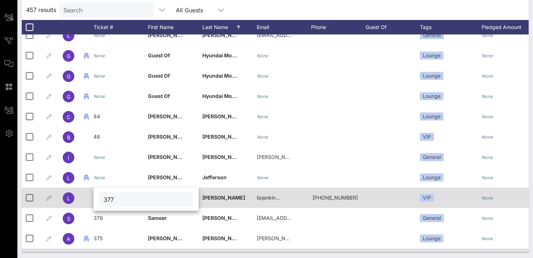
type input "377"
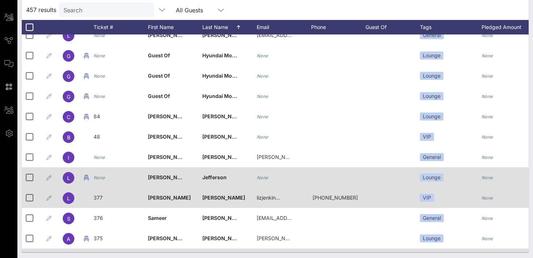
click at [99, 180] on icon "None" at bounding box center [100, 177] width 12 height 5
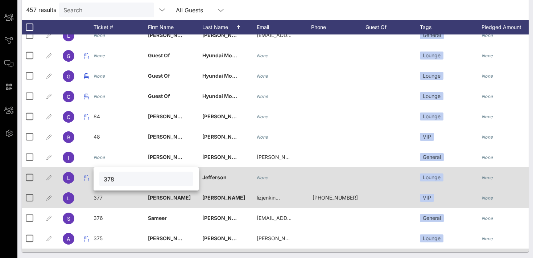
type input "378"
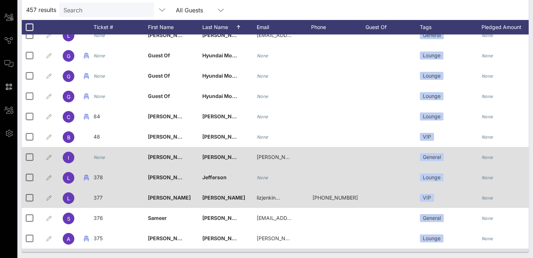
click at [102, 159] on icon "None" at bounding box center [100, 156] width 12 height 5
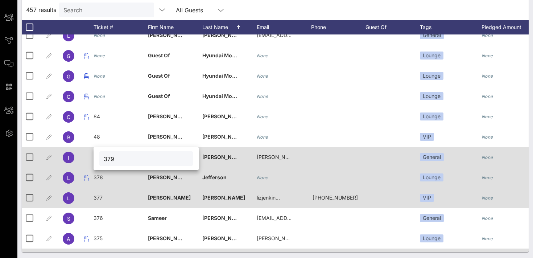
type input "379"
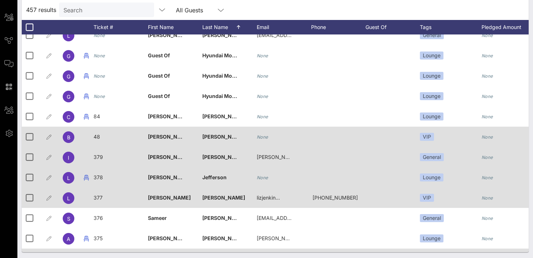
click at [98, 135] on span "48" at bounding box center [97, 136] width 7 height 6
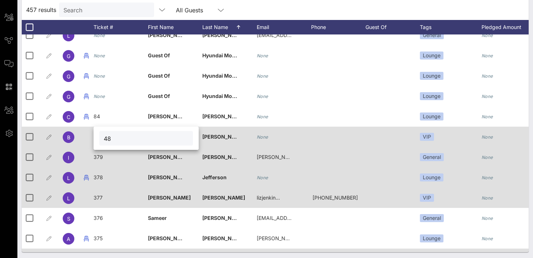
type input "4"
type input "380"
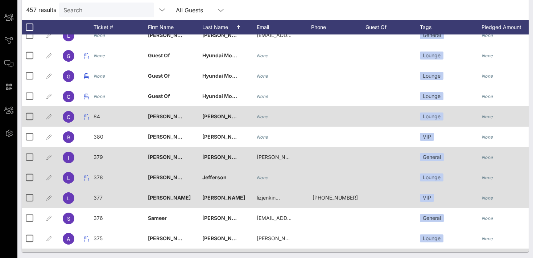
click at [98, 116] on span "84" at bounding box center [97, 116] width 7 height 6
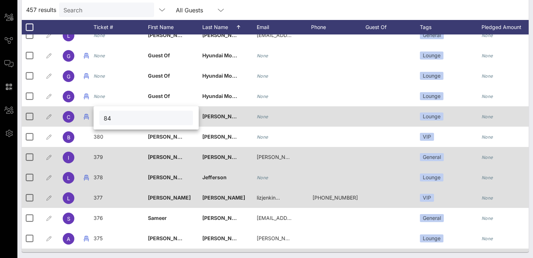
type input "8"
type input "381"
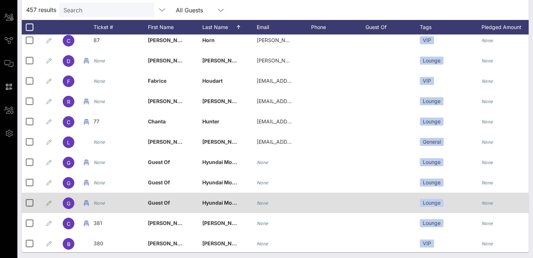
scroll to position [4063, 0]
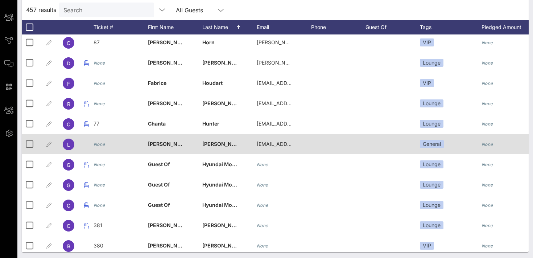
click at [106, 145] on div "None" at bounding box center [121, 148] width 54 height 29
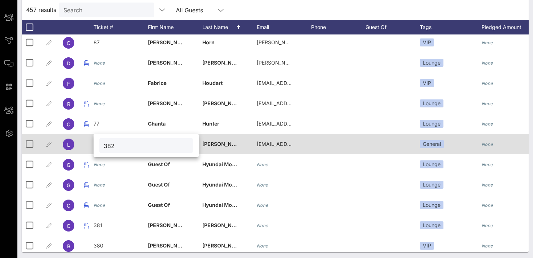
type input "382"
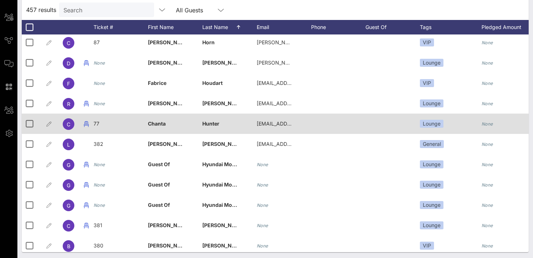
click at [98, 124] on span "77" at bounding box center [97, 123] width 6 height 6
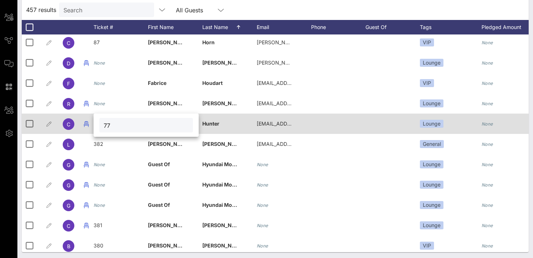
type input "7"
type input "383"
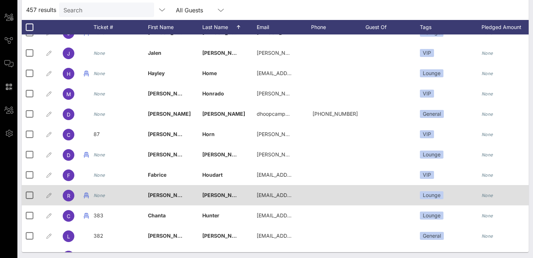
scroll to position [3971, 0]
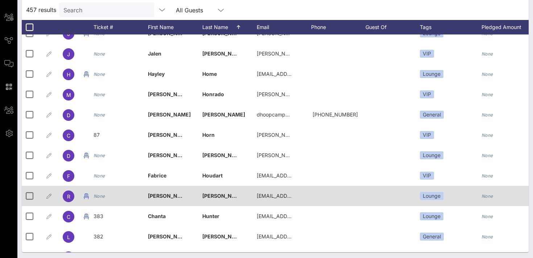
click at [103, 196] on icon "None" at bounding box center [100, 195] width 12 height 5
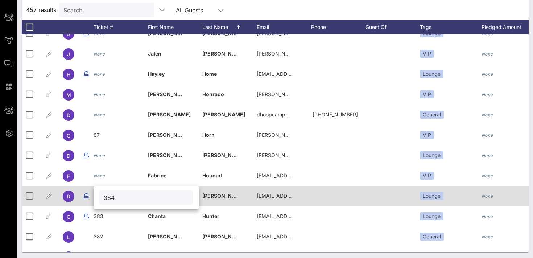
type input "384"
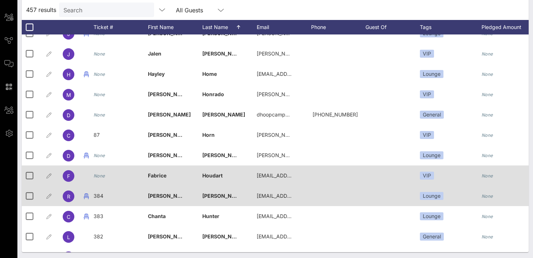
click at [101, 176] on icon "None" at bounding box center [100, 175] width 12 height 5
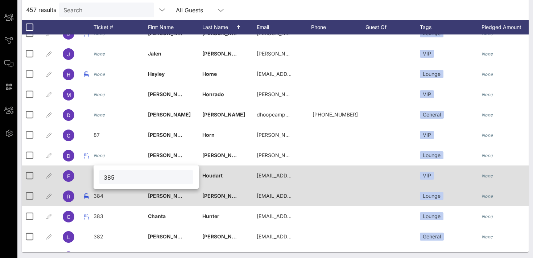
type input "385"
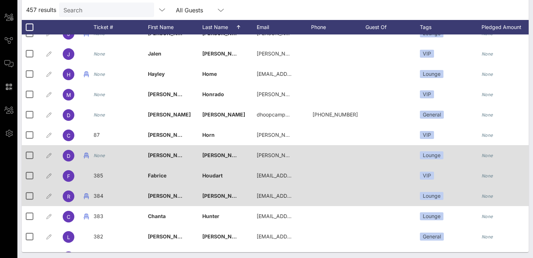
click at [104, 155] on icon "None" at bounding box center [100, 155] width 12 height 5
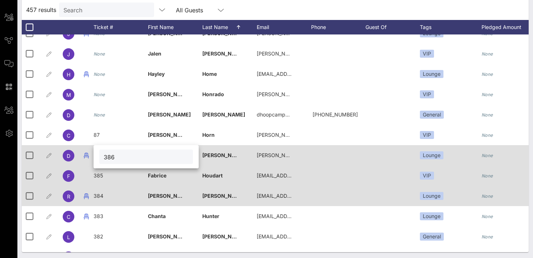
type input "386"
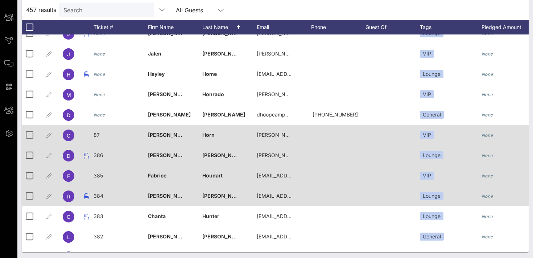
click at [96, 135] on span "87" at bounding box center [97, 135] width 6 height 6
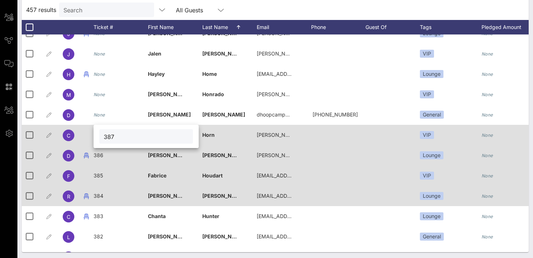
type input "387"
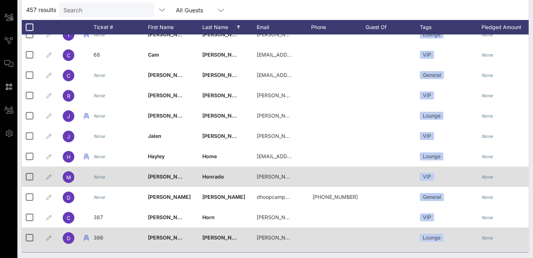
scroll to position [3887, 0]
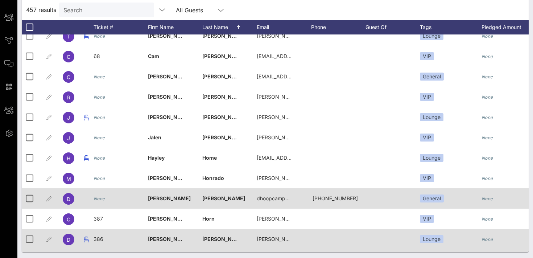
click at [103, 198] on icon "None" at bounding box center [100, 198] width 12 height 5
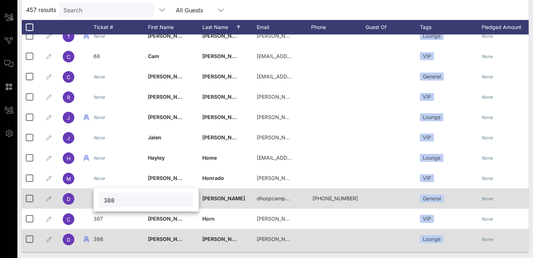
type input "388"
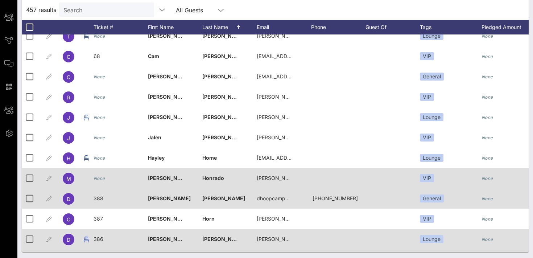
click at [103, 181] on icon "None" at bounding box center [100, 177] width 12 height 5
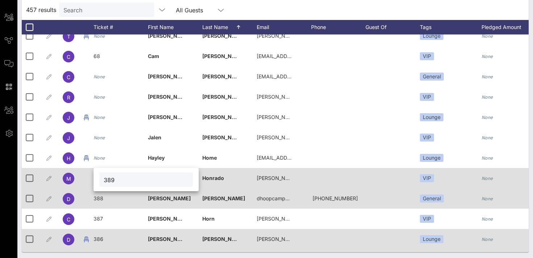
type input "389"
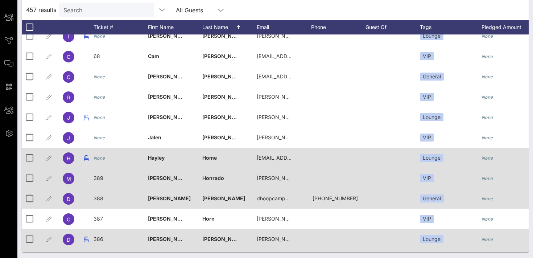
click at [101, 161] on div "None" at bounding box center [100, 158] width 12 height 20
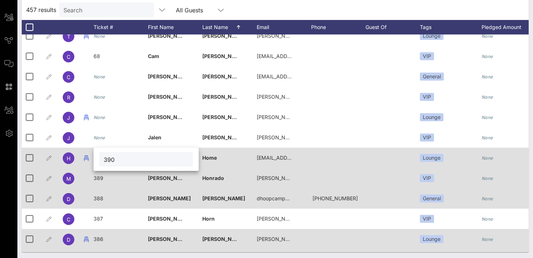
type input "390"
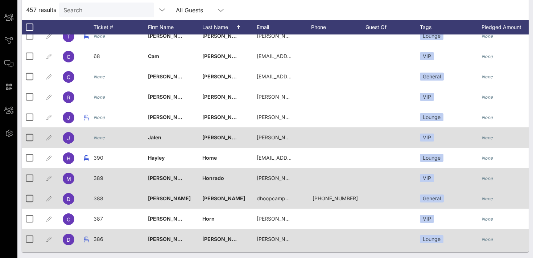
click at [106, 137] on div "None" at bounding box center [121, 141] width 54 height 29
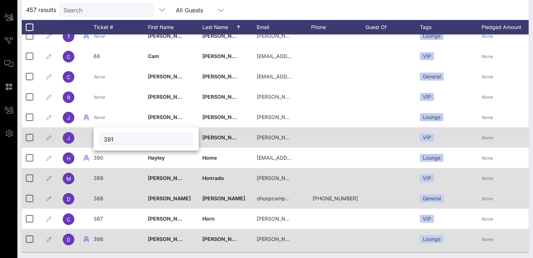
type input "391"
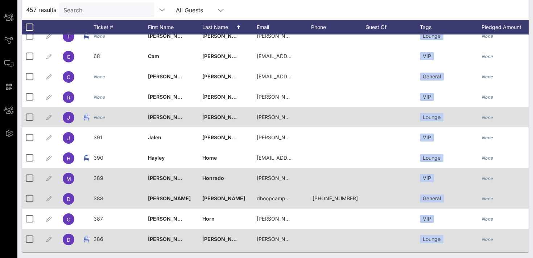
click at [103, 117] on icon "None" at bounding box center [100, 117] width 12 height 5
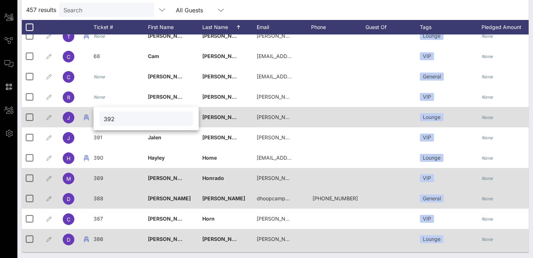
type input "392"
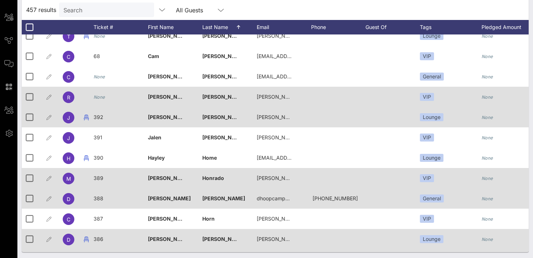
click at [99, 99] on icon "None" at bounding box center [100, 96] width 12 height 5
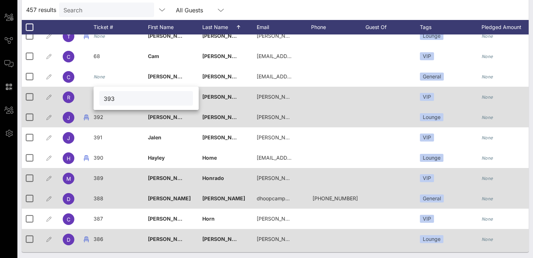
type input "393"
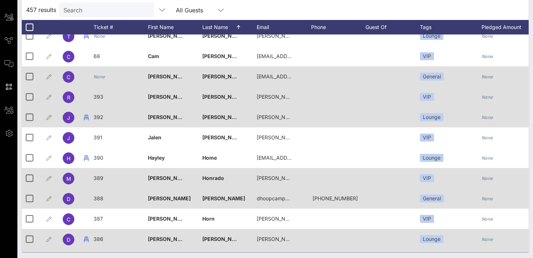
click at [105, 77] on div "None" at bounding box center [121, 80] width 54 height 29
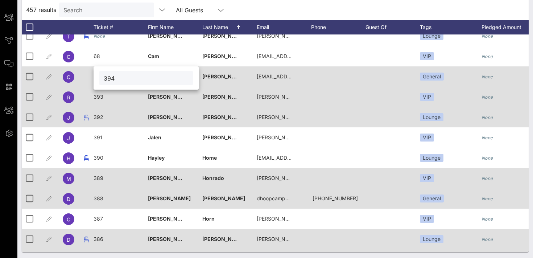
type input "394"
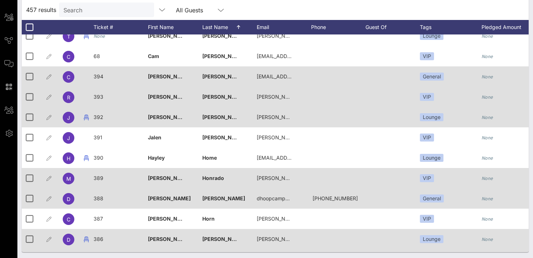
click at [213, 76] on span "[PERSON_NAME]" at bounding box center [223, 76] width 43 height 6
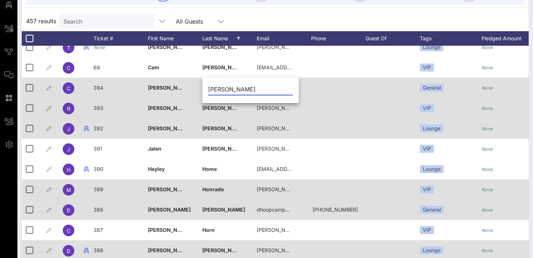
scroll to position [91, 0]
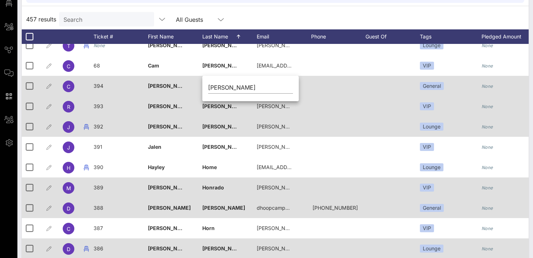
click at [124, 84] on div "394" at bounding box center [121, 90] width 54 height 29
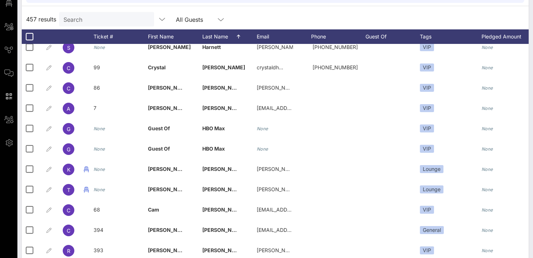
scroll to position [3745, 0]
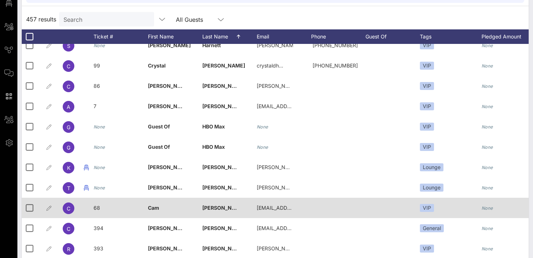
click at [97, 208] on span "68" at bounding box center [97, 208] width 7 height 6
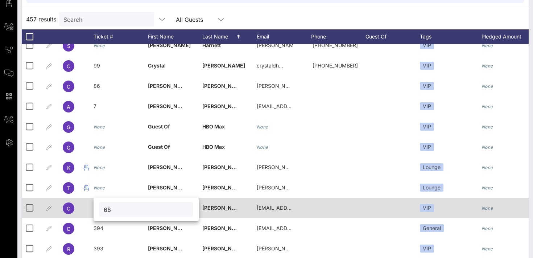
type input "6"
type input "395"
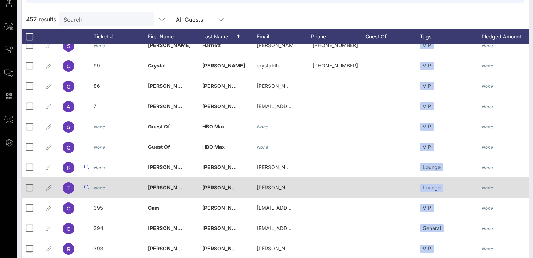
click at [100, 187] on icon "None" at bounding box center [100, 187] width 12 height 5
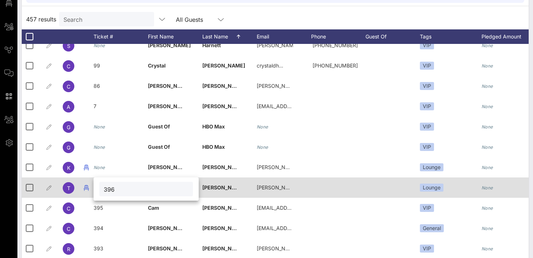
type input "396"
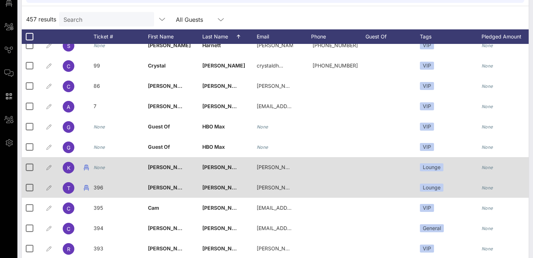
click at [100, 168] on icon "None" at bounding box center [100, 167] width 12 height 5
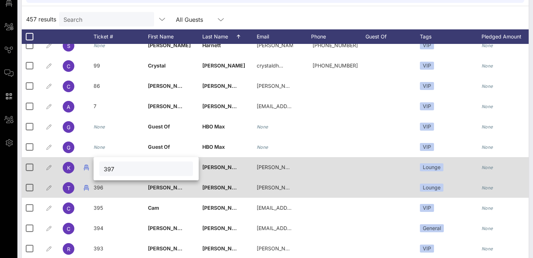
type input "397"
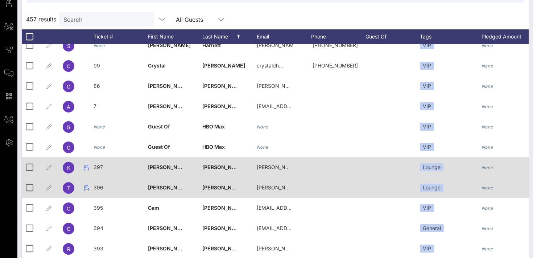
click at [157, 168] on span "[PERSON_NAME] [PERSON_NAME]" at bounding box center [191, 167] width 87 height 6
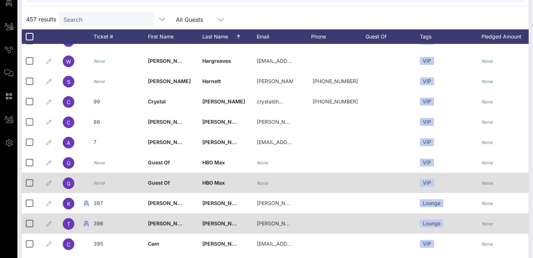
scroll to position [3708, 0]
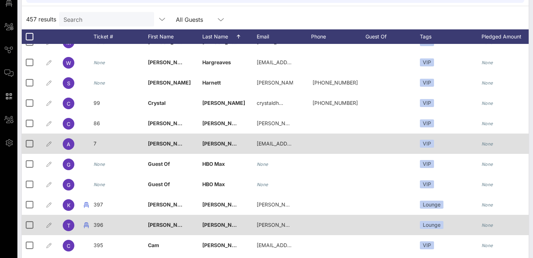
click at [95, 143] on span "7" at bounding box center [95, 143] width 3 height 6
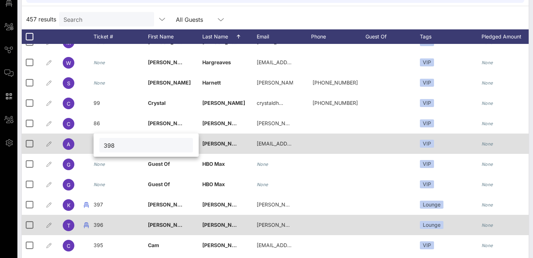
type input "398"
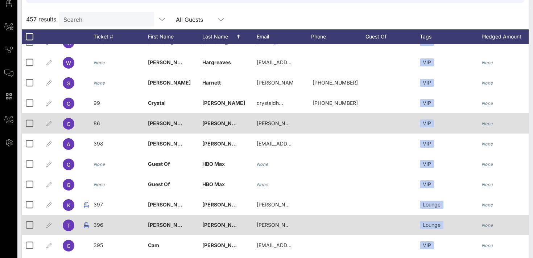
click at [97, 125] on span "86" at bounding box center [97, 123] width 7 height 6
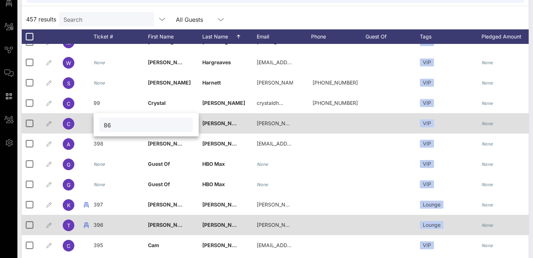
type input "8"
type input "399"
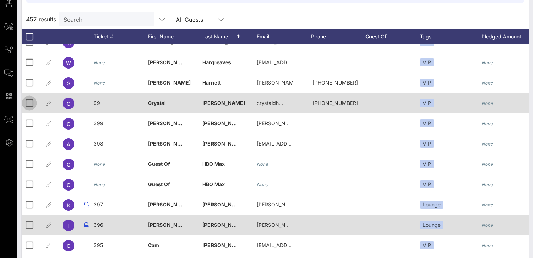
click at [30, 104] on div at bounding box center [29, 103] width 12 height 12
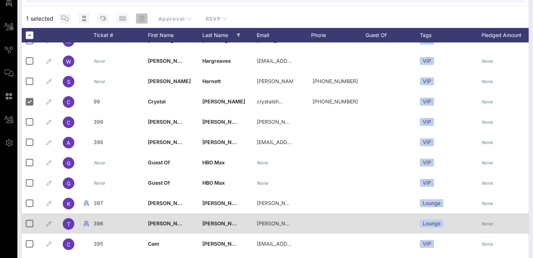
click at [142, 18] on icon "button" at bounding box center [141, 19] width 5 height 6
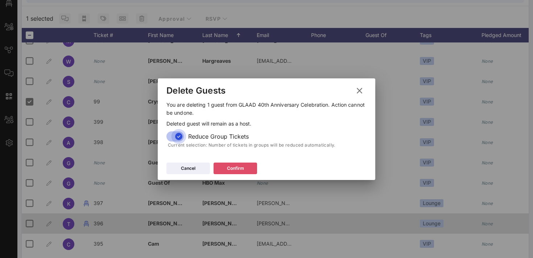
click at [228, 168] on div "Confirm" at bounding box center [235, 168] width 17 height 7
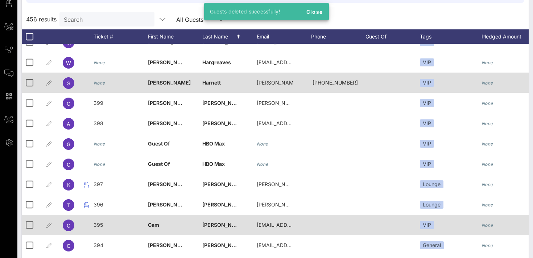
click at [103, 82] on icon "None" at bounding box center [100, 82] width 12 height 5
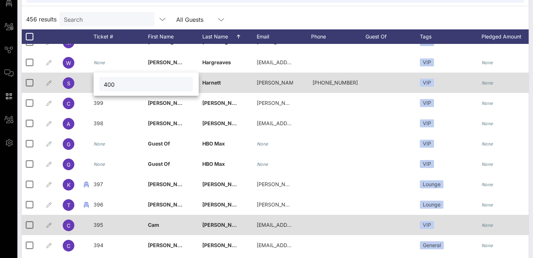
type input "400"
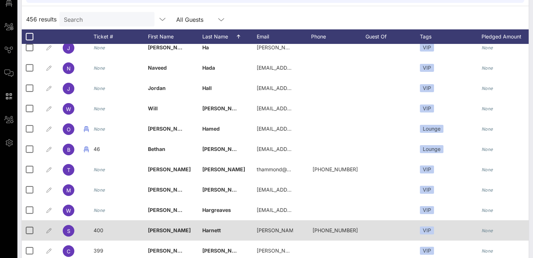
scroll to position [3557, 0]
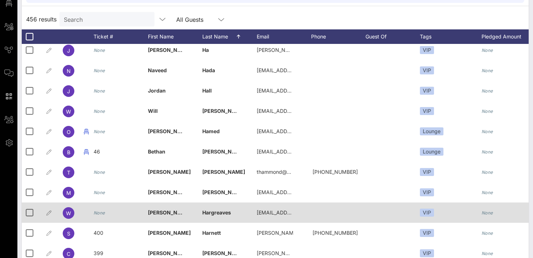
click at [104, 214] on icon "None" at bounding box center [100, 212] width 12 height 5
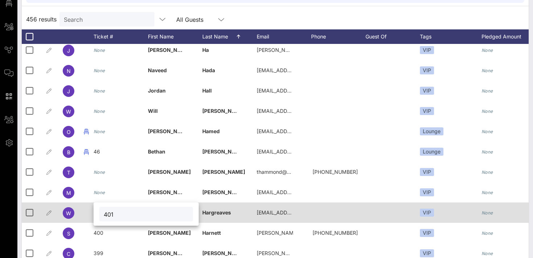
type input "401"
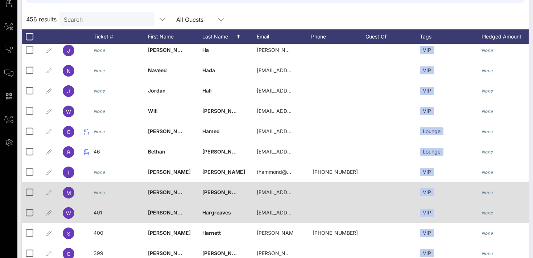
click at [99, 194] on icon "None" at bounding box center [100, 192] width 12 height 5
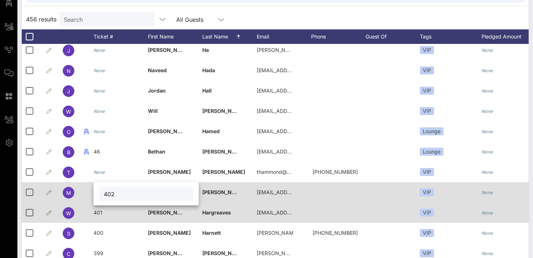
type input "402"
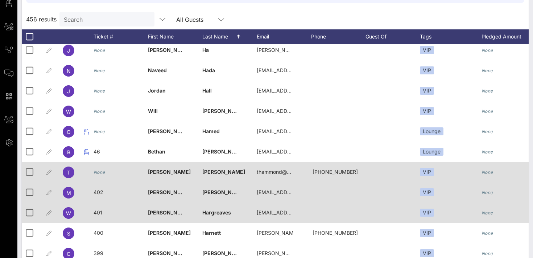
click at [95, 173] on icon "None" at bounding box center [100, 171] width 12 height 5
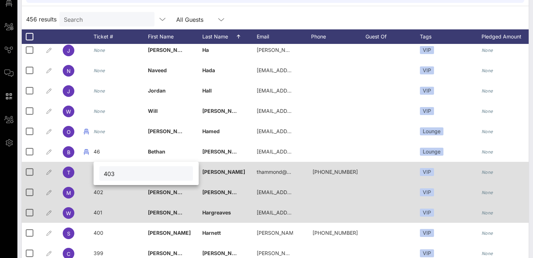
type input "403"
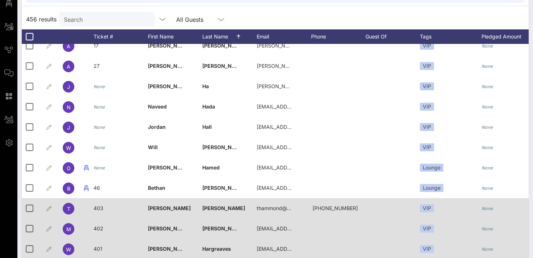
scroll to position [3521, 0]
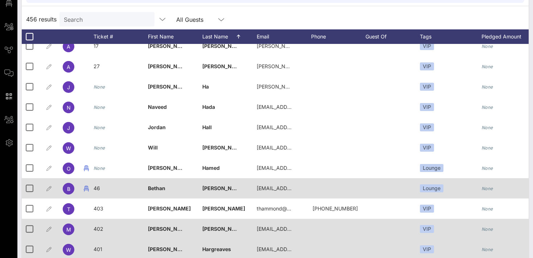
click at [98, 186] on span "46" at bounding box center [97, 188] width 7 height 6
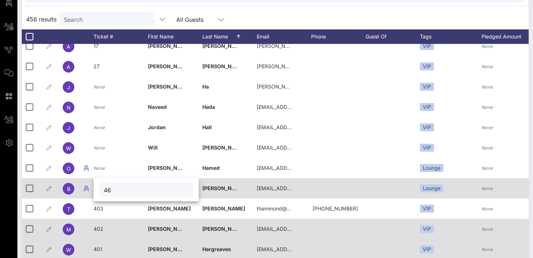
type input "4"
type input "404"
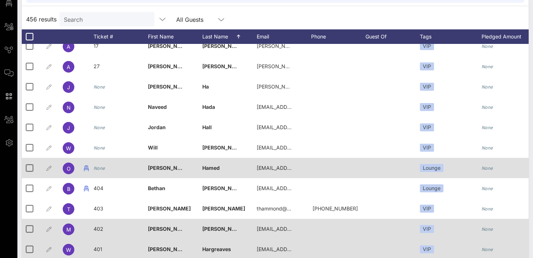
click at [102, 168] on icon "None" at bounding box center [100, 167] width 12 height 5
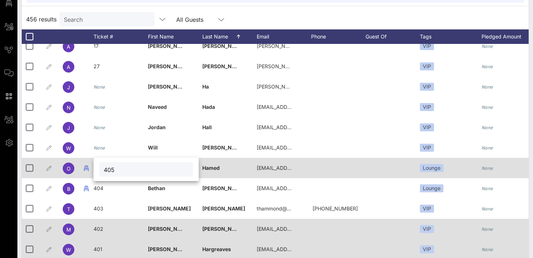
type input "405"
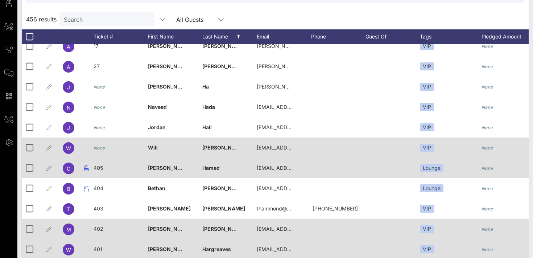
click at [102, 148] on icon "None" at bounding box center [100, 147] width 12 height 5
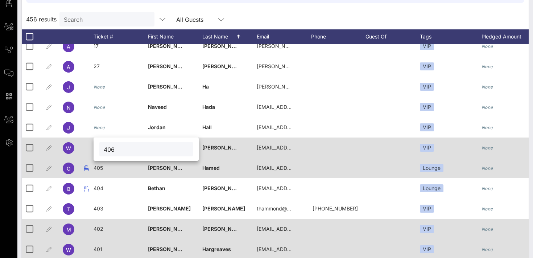
type input "406"
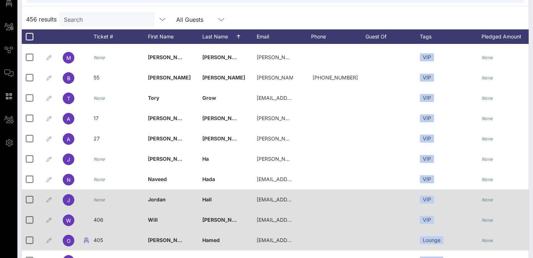
scroll to position [3448, 0]
click at [102, 201] on icon "None" at bounding box center [100, 200] width 12 height 5
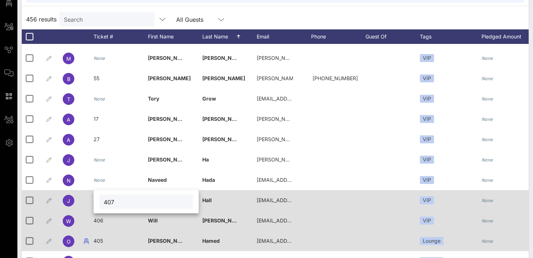
type input "407"
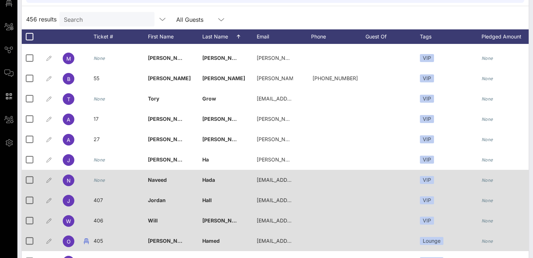
click at [97, 179] on icon "None" at bounding box center [100, 179] width 12 height 5
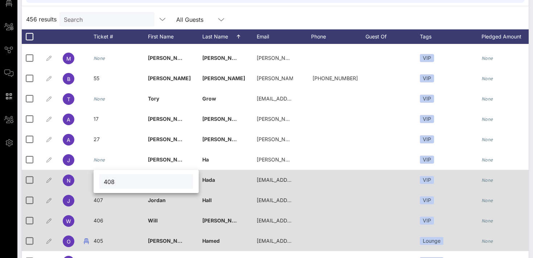
type input "408"
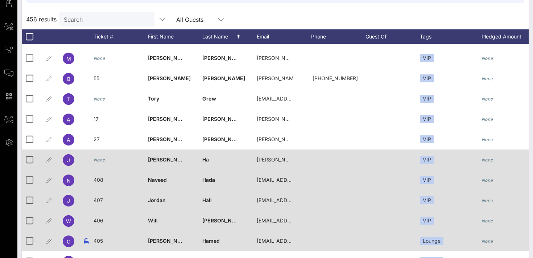
click at [101, 160] on icon "None" at bounding box center [100, 159] width 12 height 5
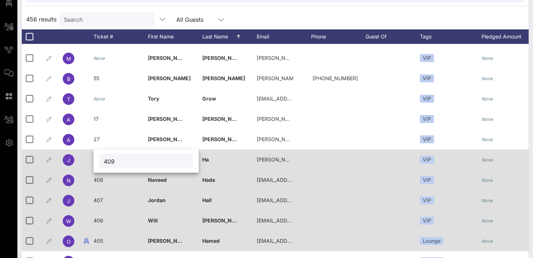
type input "409"
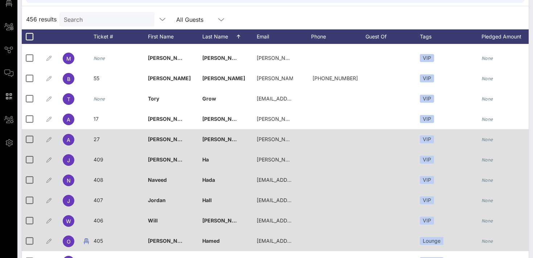
click at [98, 141] on span "27" at bounding box center [97, 139] width 6 height 6
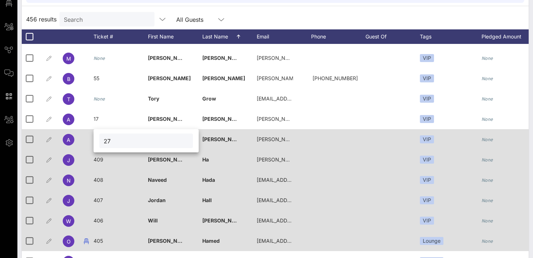
type input "2"
type input "410"
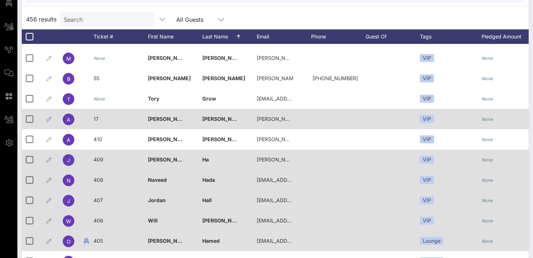
click at [99, 119] on div "17" at bounding box center [121, 123] width 54 height 29
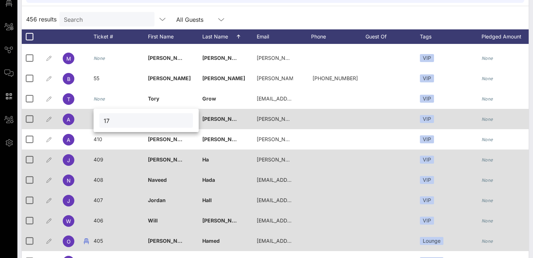
type input "1"
type input "411"
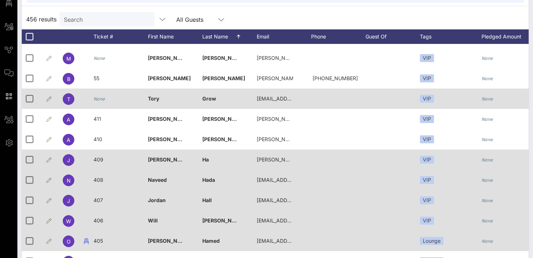
click at [103, 97] on icon "None" at bounding box center [100, 98] width 12 height 5
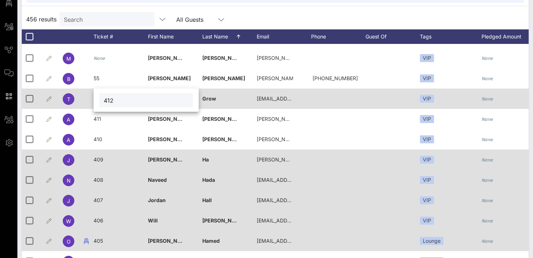
type input "412"
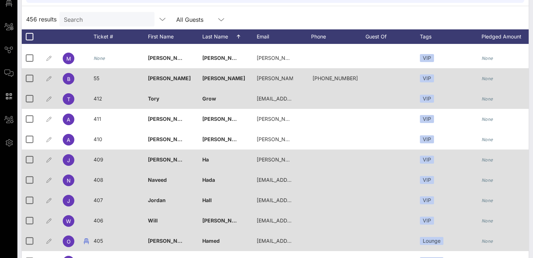
click at [95, 78] on span "55" at bounding box center [97, 78] width 6 height 6
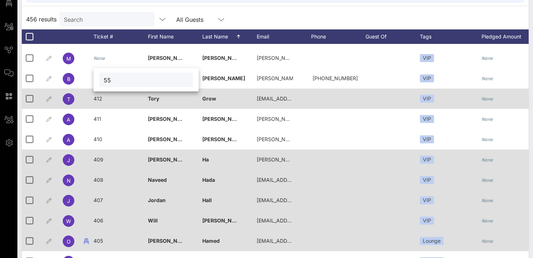
type input "5"
type input "413"
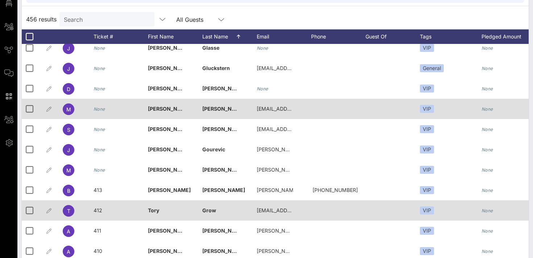
scroll to position [3335, 0]
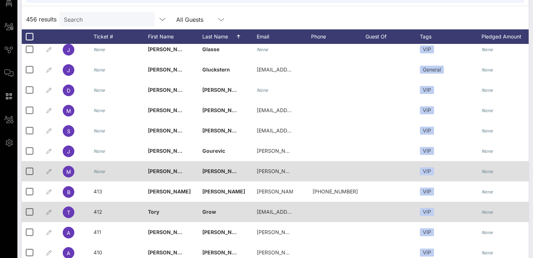
click at [104, 169] on icon "None" at bounding box center [100, 171] width 12 height 5
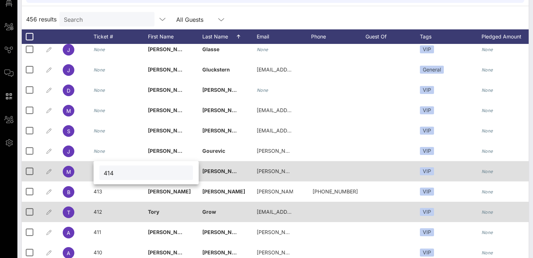
type input "414"
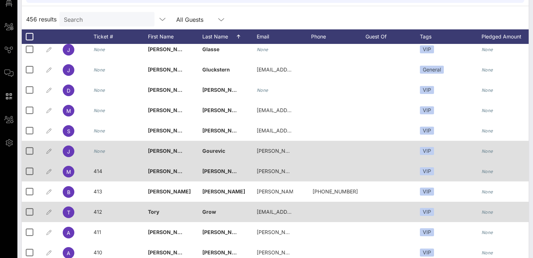
click at [95, 151] on icon "None" at bounding box center [100, 150] width 12 height 5
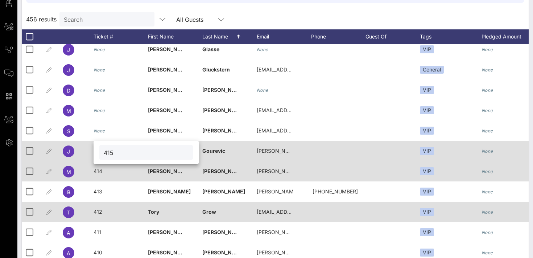
type input "415"
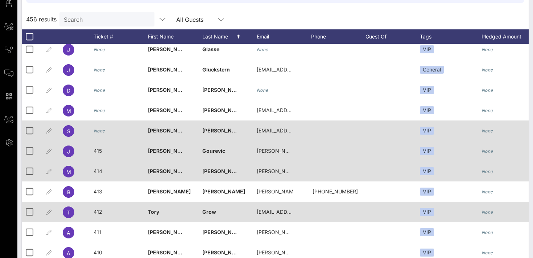
click at [102, 129] on icon "None" at bounding box center [100, 130] width 12 height 5
click at [106, 130] on div "416" at bounding box center [121, 134] width 54 height 29
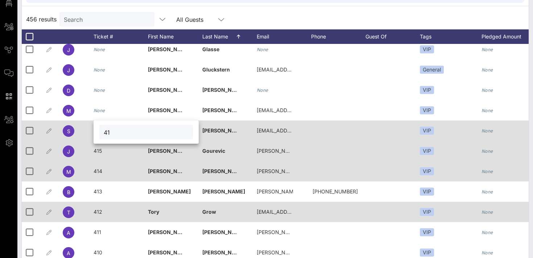
type input "4"
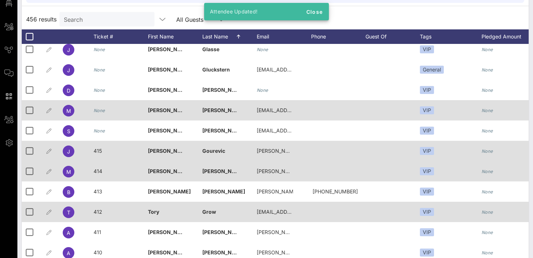
click at [99, 112] on icon "None" at bounding box center [100, 110] width 12 height 5
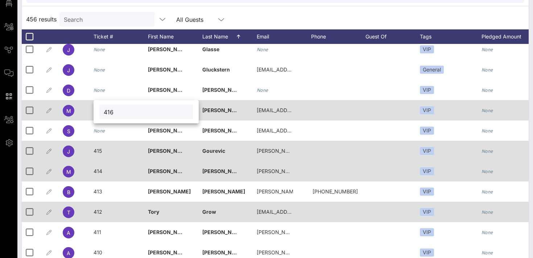
type input "416"
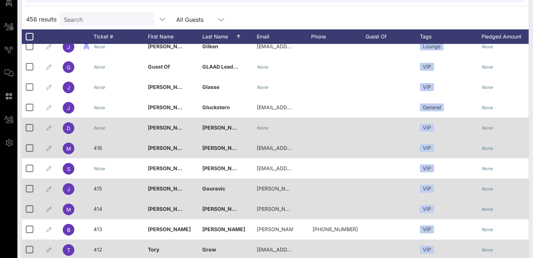
scroll to position [3286, 0]
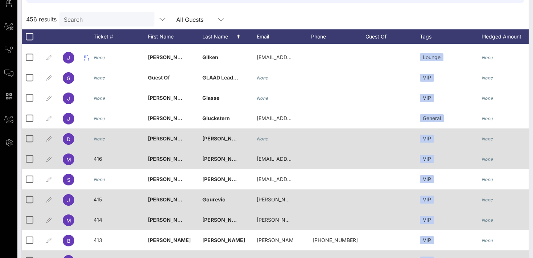
click at [98, 139] on icon "None" at bounding box center [100, 138] width 12 height 5
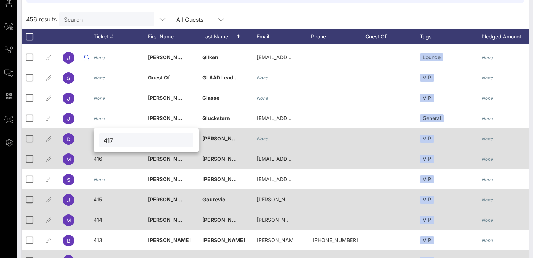
type input "417"
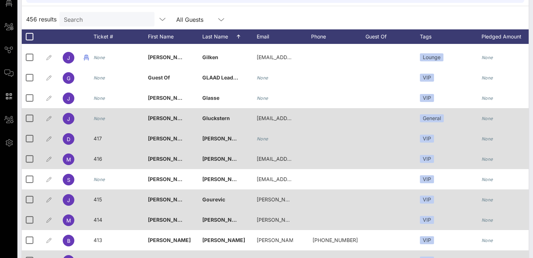
click at [100, 119] on icon "None" at bounding box center [100, 118] width 12 height 5
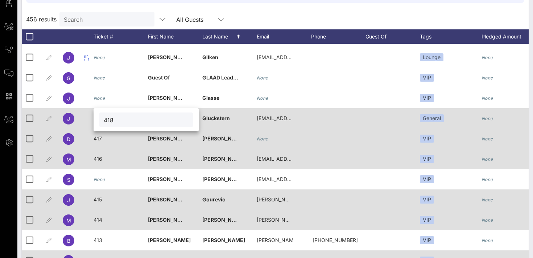
type input "418"
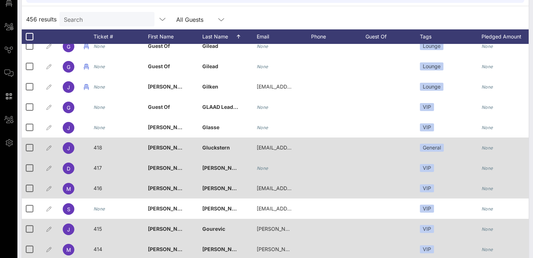
scroll to position [3247, 0]
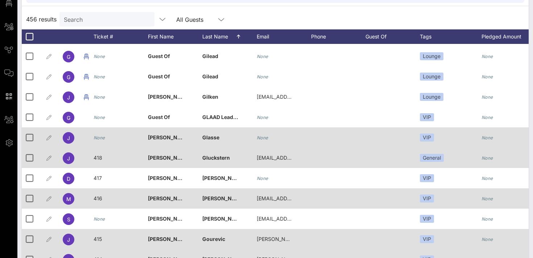
click at [97, 136] on icon "None" at bounding box center [100, 137] width 12 height 5
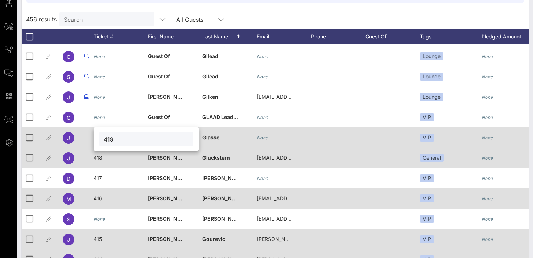
type input "419"
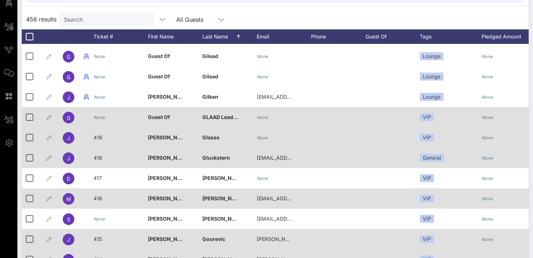
click at [103, 119] on icon "None" at bounding box center [100, 117] width 12 height 5
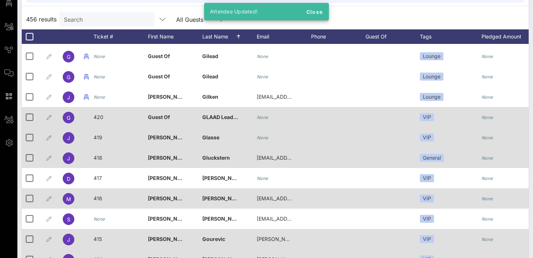
click at [102, 121] on div "420" at bounding box center [99, 117] width 10 height 20
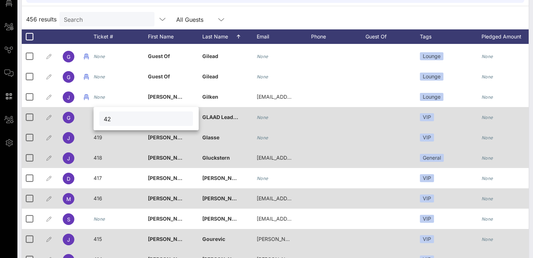
type input "4"
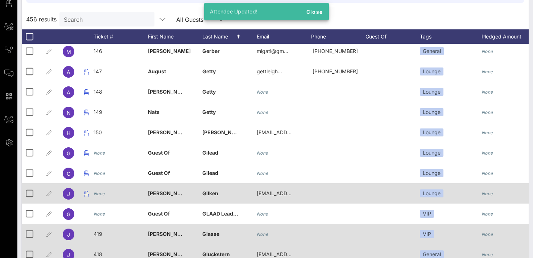
scroll to position [3150, 0]
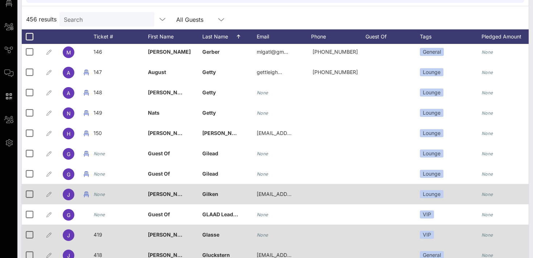
click at [103, 198] on div "None" at bounding box center [100, 194] width 12 height 20
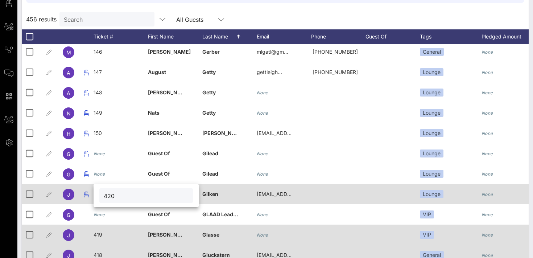
type input "420"
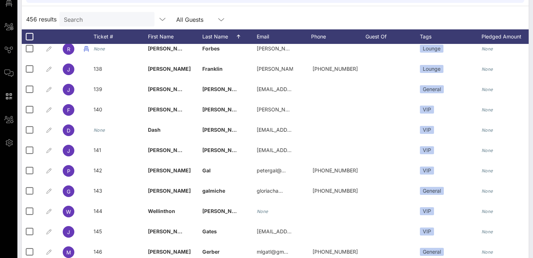
scroll to position [2944, 0]
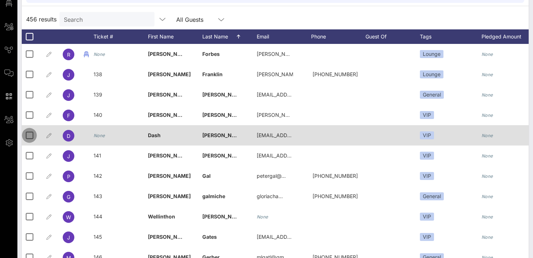
click at [32, 136] on div at bounding box center [29, 135] width 12 height 12
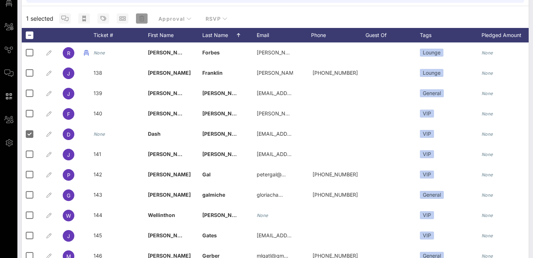
click at [140, 21] on icon "button" at bounding box center [141, 19] width 5 height 6
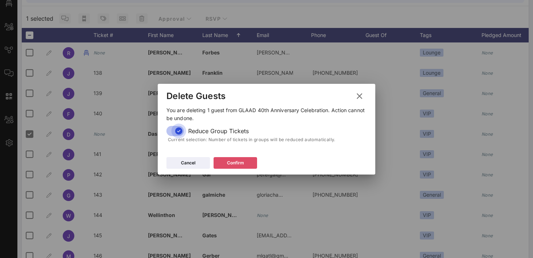
click at [219, 161] on button "Confirm" at bounding box center [236, 163] width 44 height 12
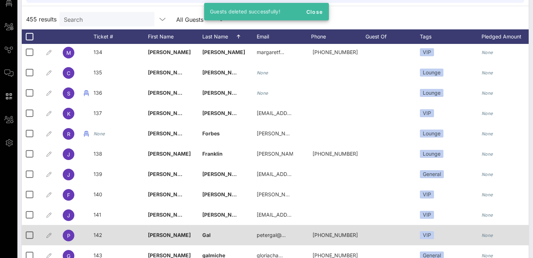
scroll to position [2864, 0]
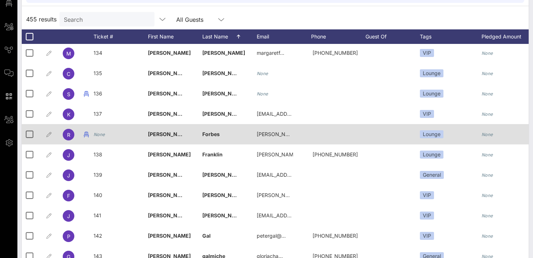
click at [99, 135] on icon "None" at bounding box center [100, 134] width 12 height 5
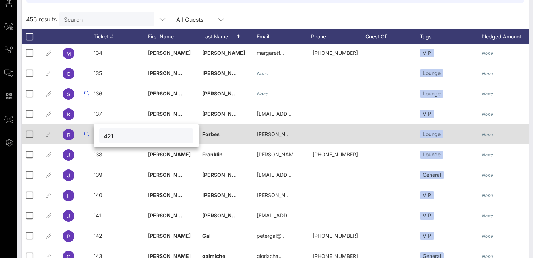
type input "421"
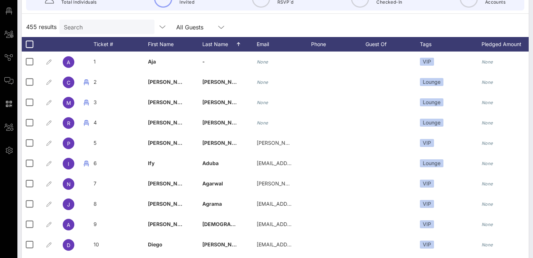
scroll to position [80, 0]
